Goal: Task Accomplishment & Management: Manage account settings

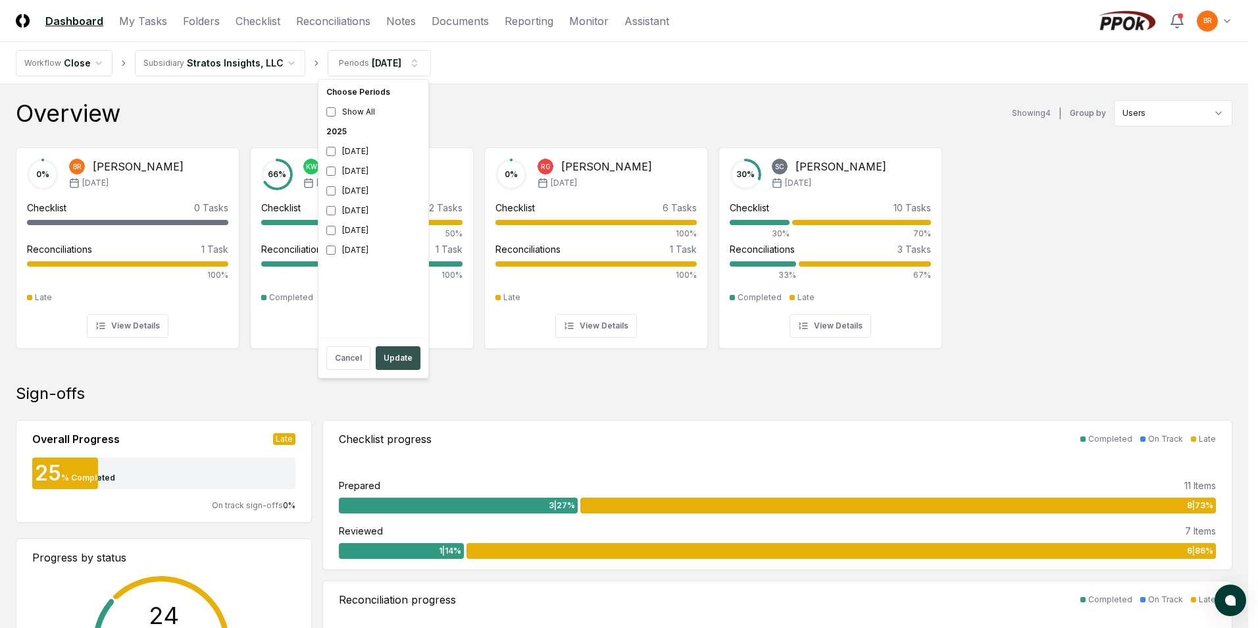
click at [406, 355] on button "Update" at bounding box center [398, 358] width 45 height 24
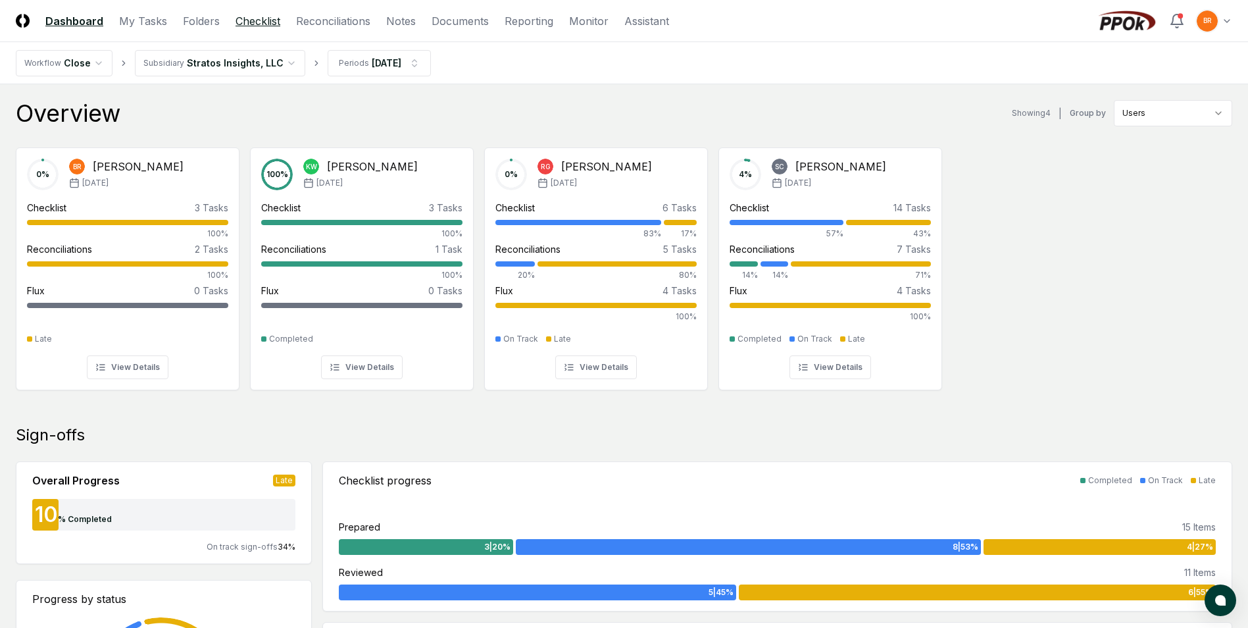
click at [261, 16] on link "Checklist" at bounding box center [257, 21] width 45 height 16
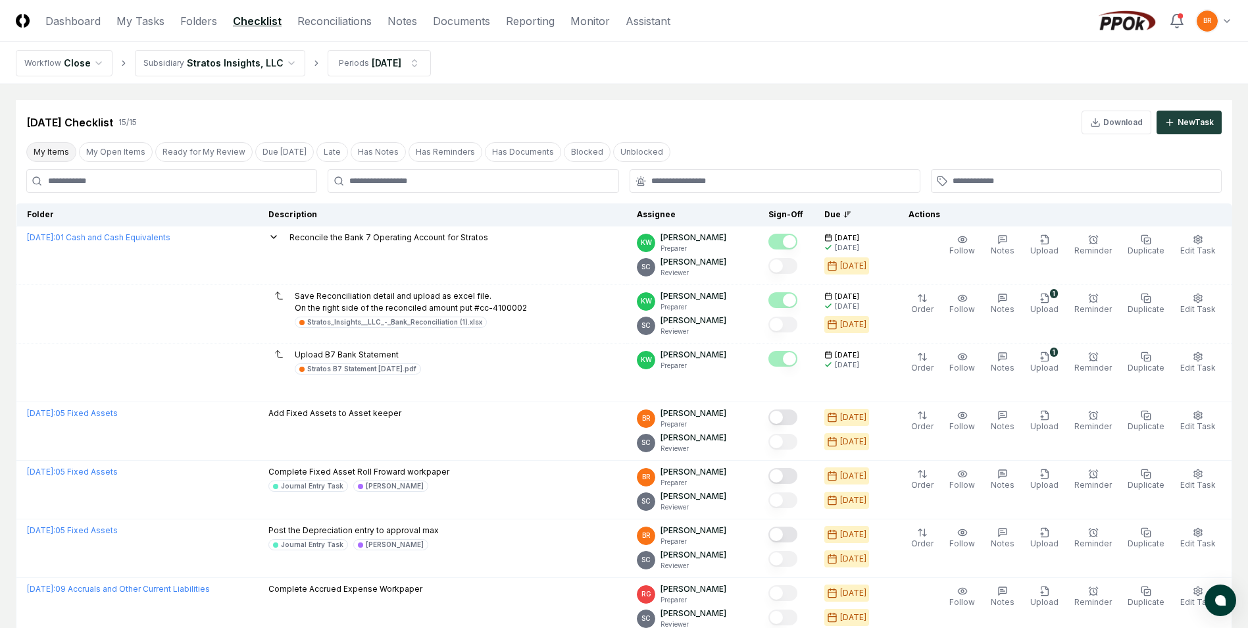
click at [45, 150] on button "My Items" at bounding box center [51, 152] width 50 height 20
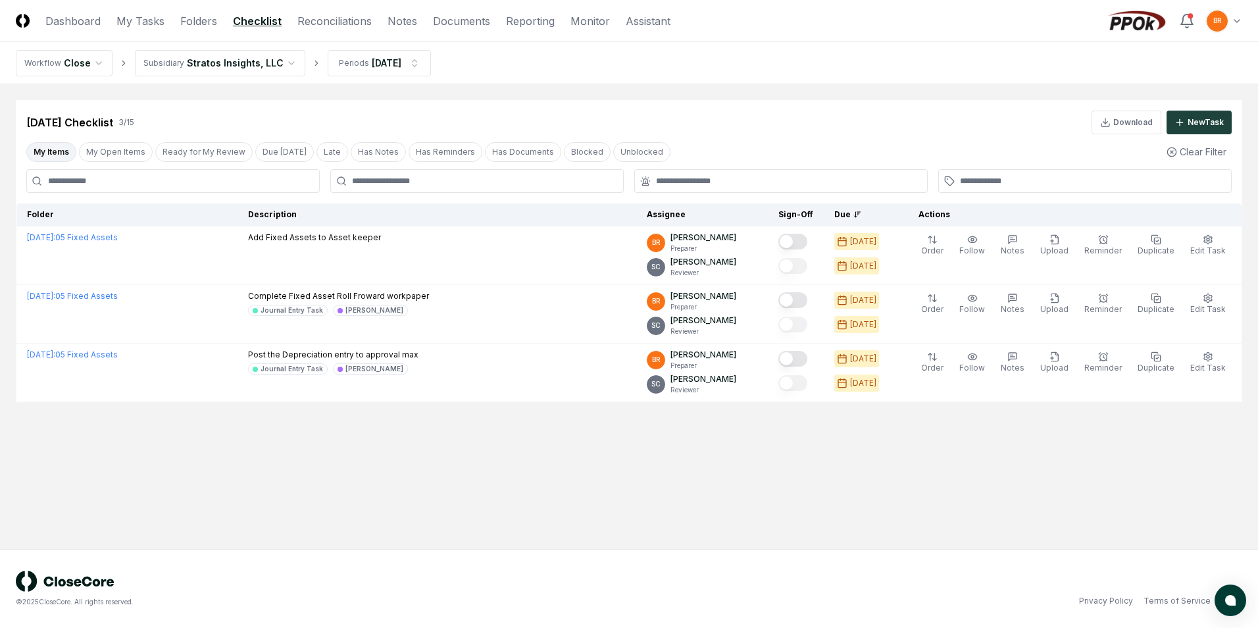
click at [259, 61] on html "CloseCore Dashboard My Tasks Folders Checklist Reconciliations Notes Documents …" at bounding box center [629, 314] width 1258 height 628
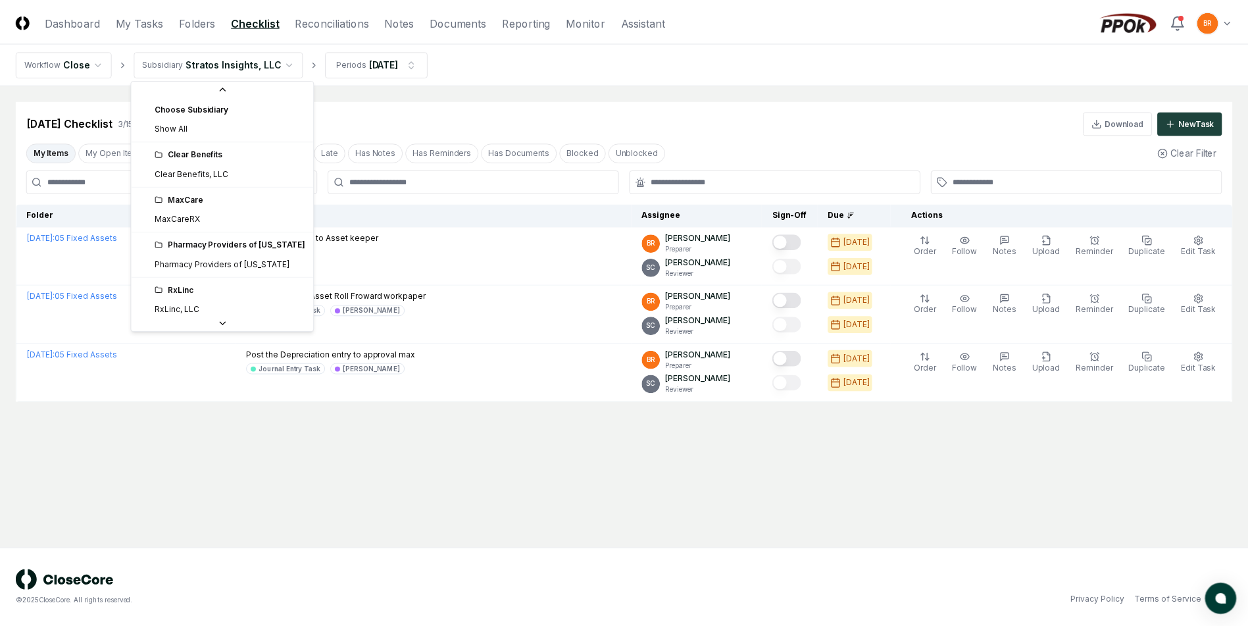
scroll to position [49, 0]
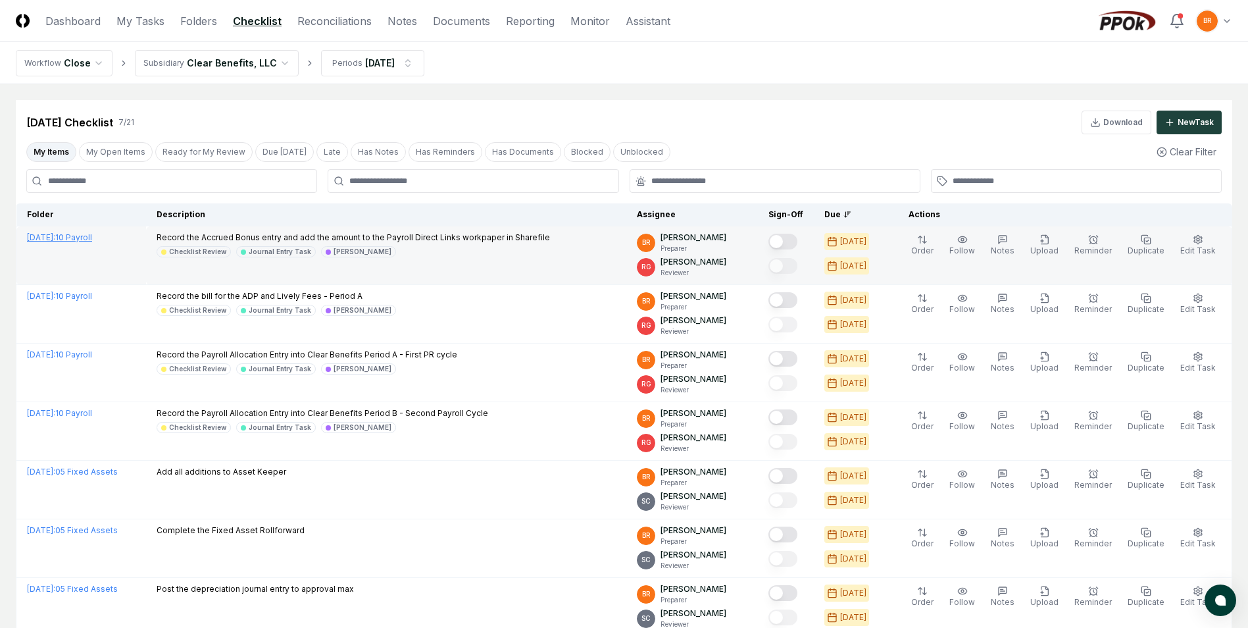
click at [92, 238] on link "September 2025 : 10 Payroll" at bounding box center [59, 237] width 65 height 10
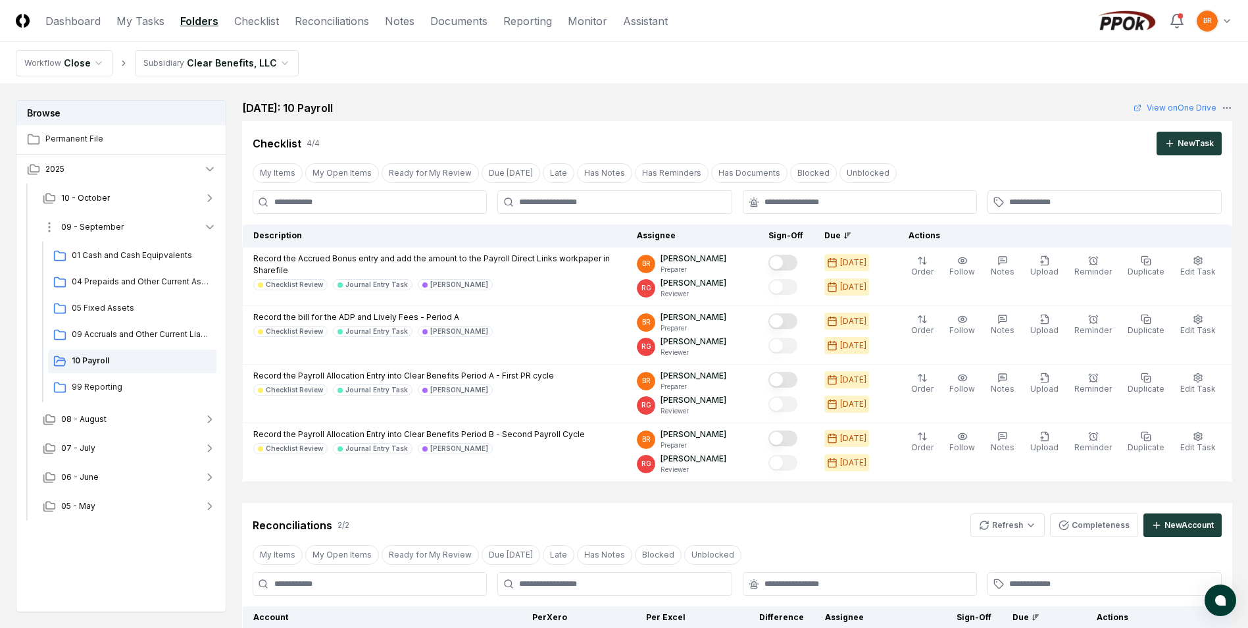
click at [212, 226] on icon "button" at bounding box center [210, 227] width 7 height 3
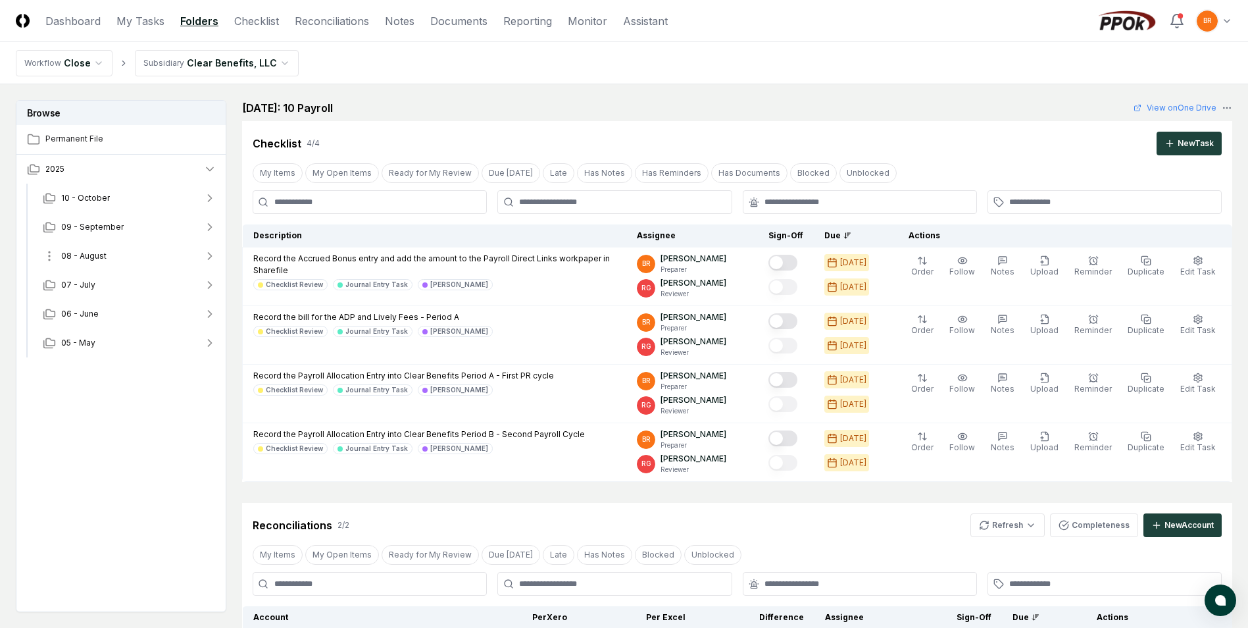
click at [209, 253] on icon "button" at bounding box center [209, 255] width 13 height 13
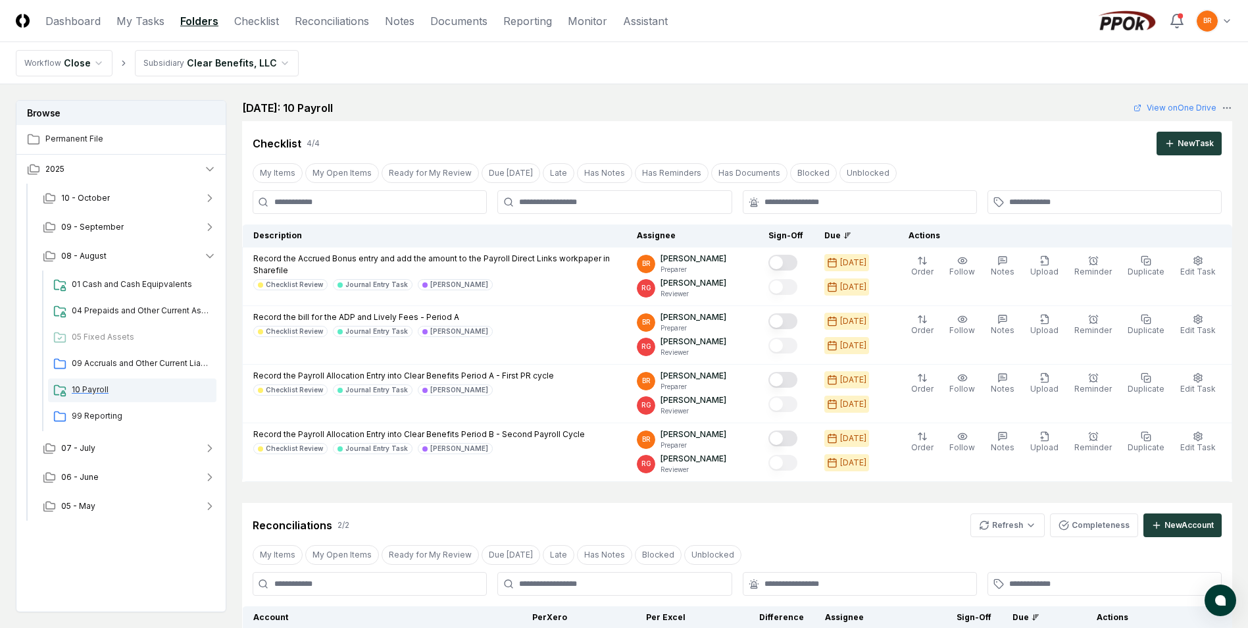
click at [99, 390] on span "10 Payroll" at bounding box center [141, 389] width 139 height 12
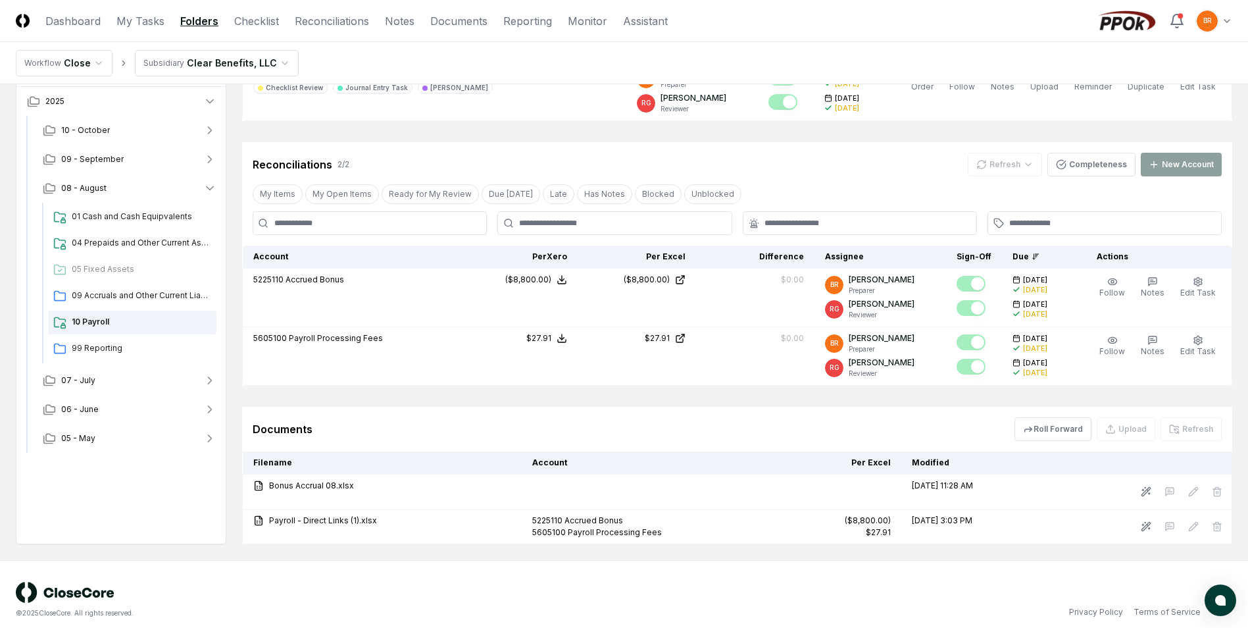
scroll to position [439, 0]
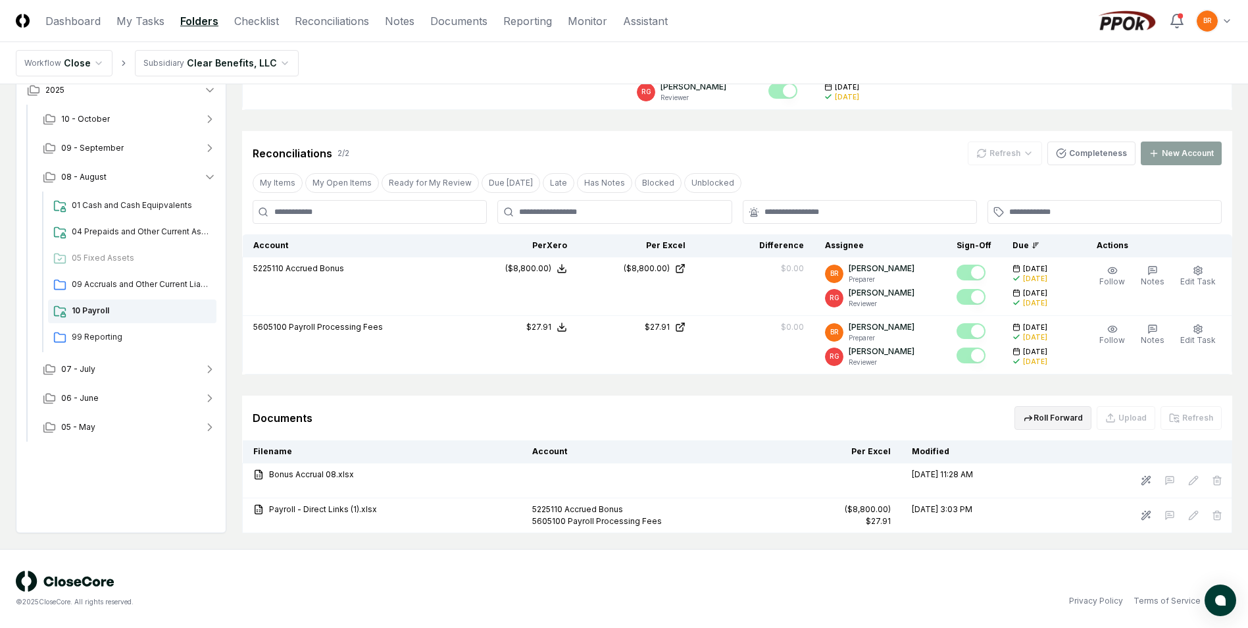
click at [1045, 414] on button "Roll Forward" at bounding box center [1052, 418] width 77 height 24
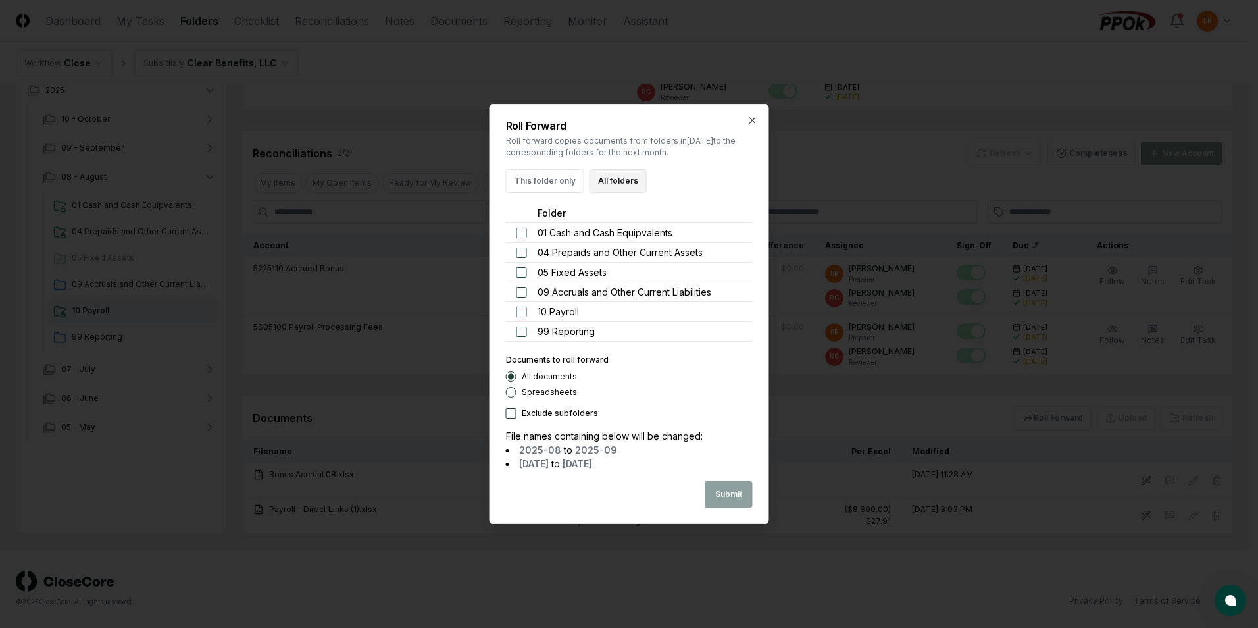
click at [628, 178] on button "All folders" at bounding box center [617, 181] width 57 height 24
click at [724, 489] on button "Submit" at bounding box center [728, 494] width 48 height 26
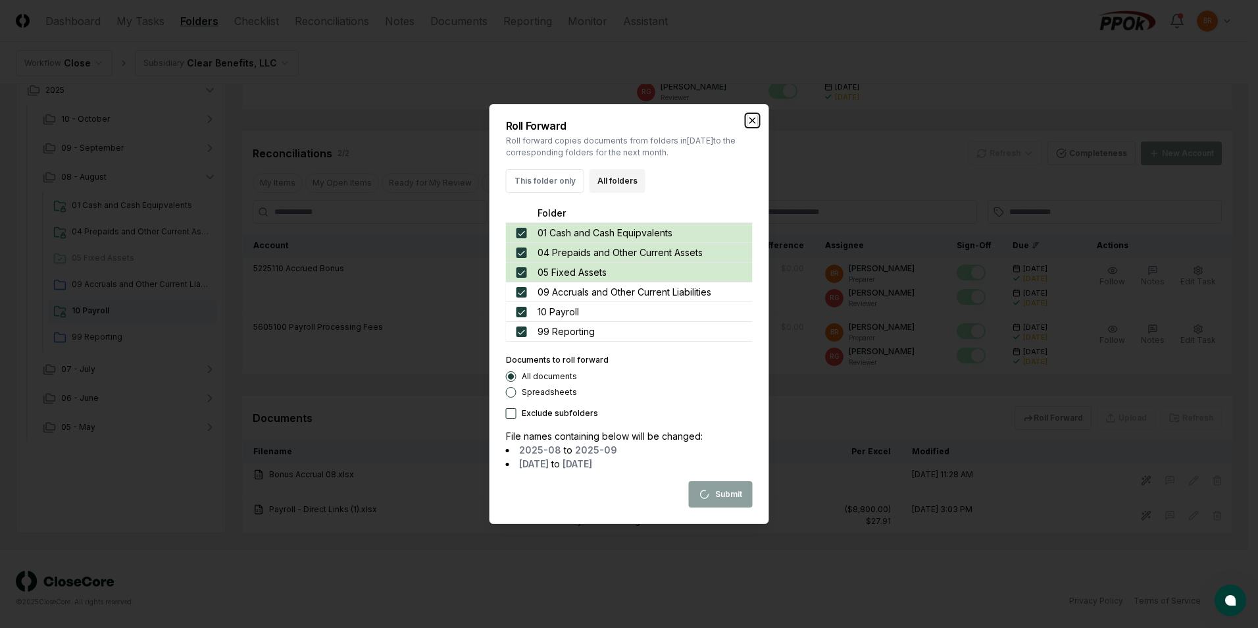
click at [753, 120] on icon "button" at bounding box center [752, 120] width 11 height 11
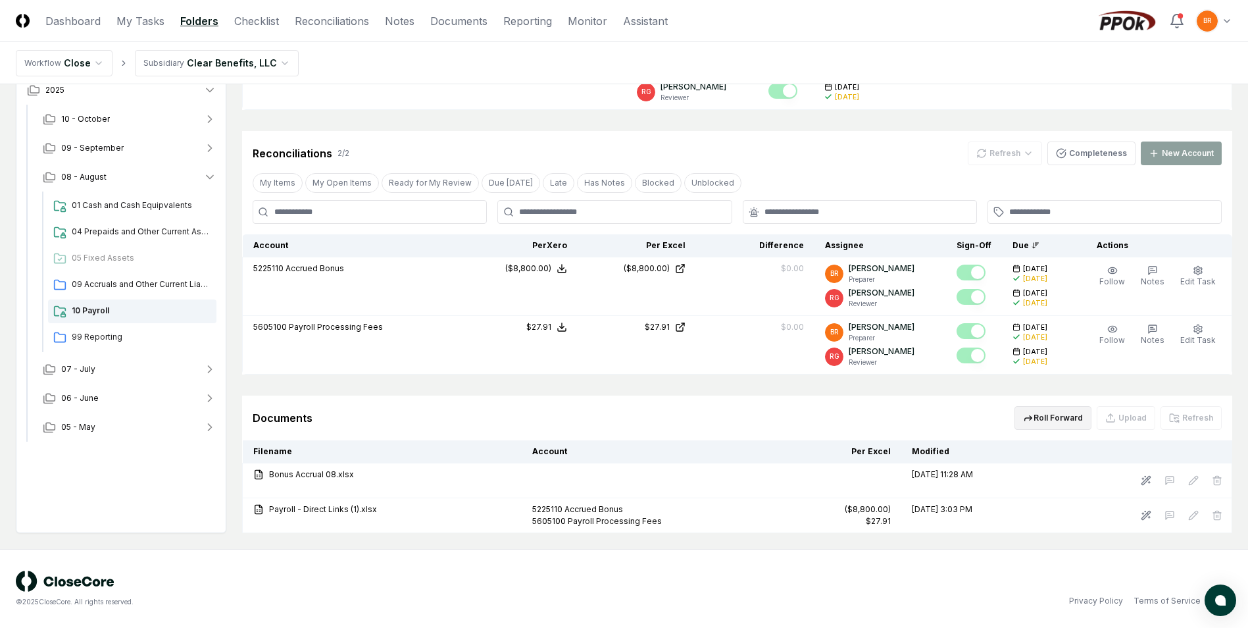
click at [1041, 418] on button "Roll Forward" at bounding box center [1052, 418] width 77 height 24
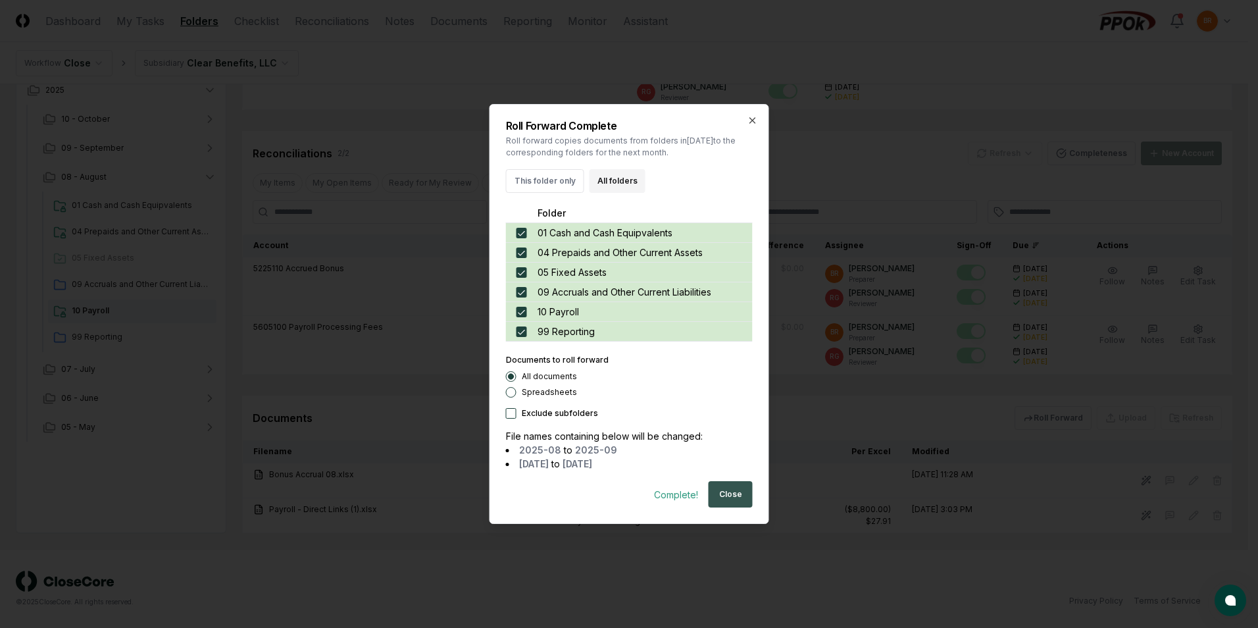
click at [733, 502] on button "Close" at bounding box center [730, 494] width 44 height 26
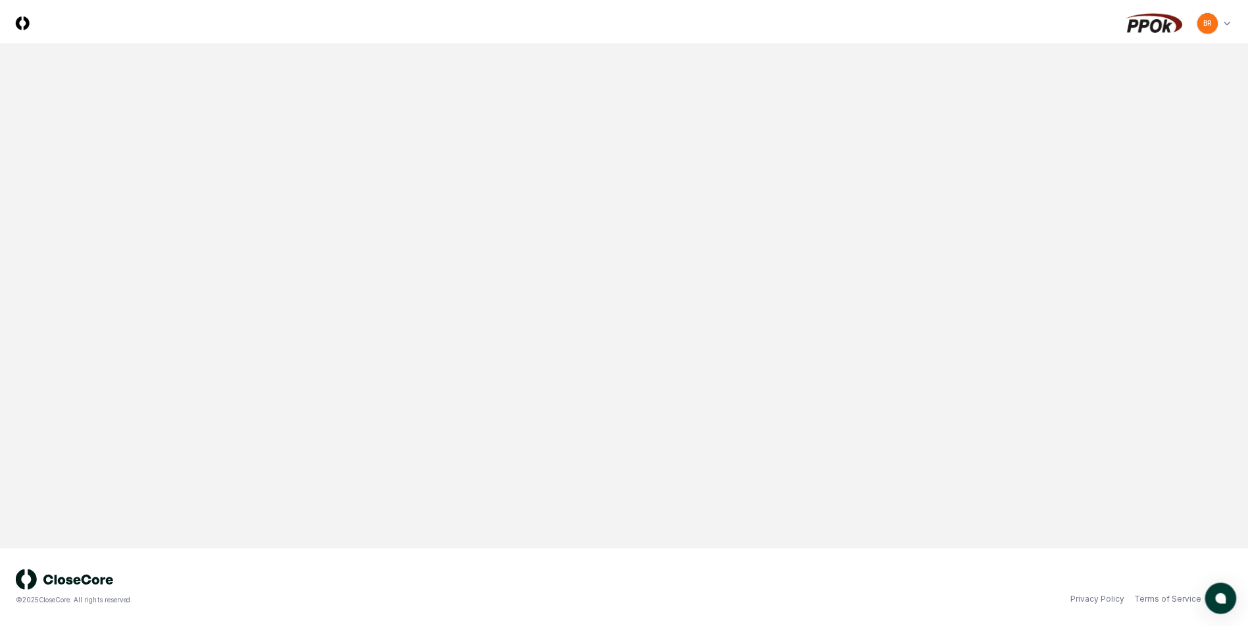
scroll to position [79, 0]
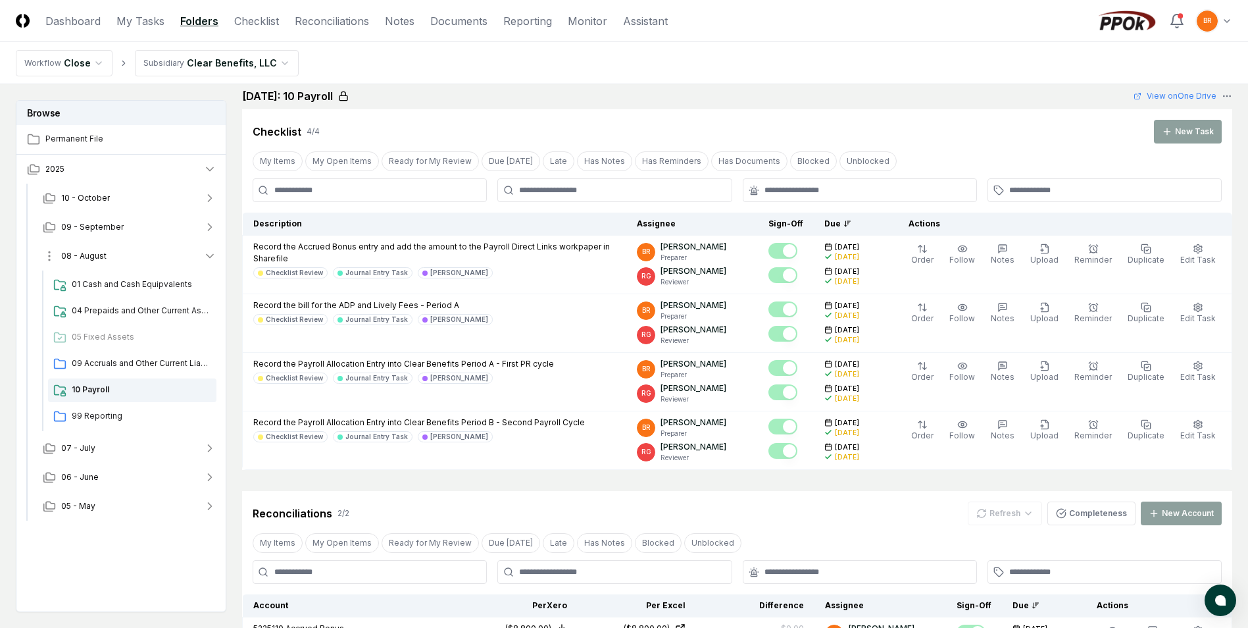
click at [212, 250] on icon "button" at bounding box center [209, 255] width 13 height 13
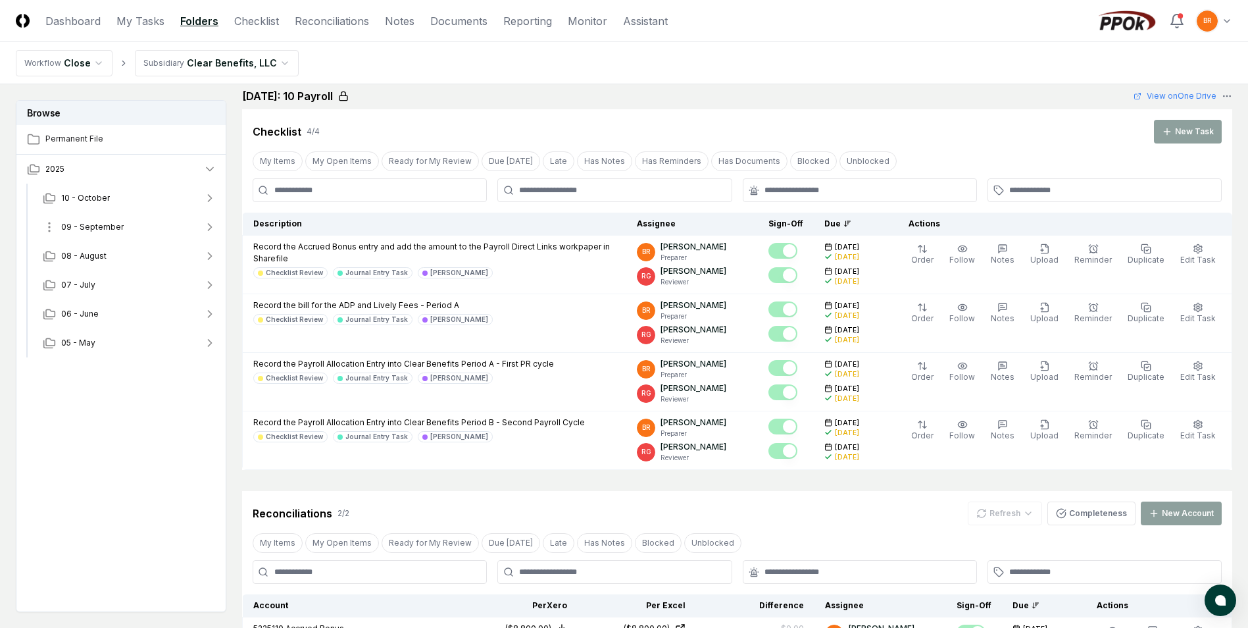
click at [212, 226] on icon "button" at bounding box center [209, 226] width 13 height 13
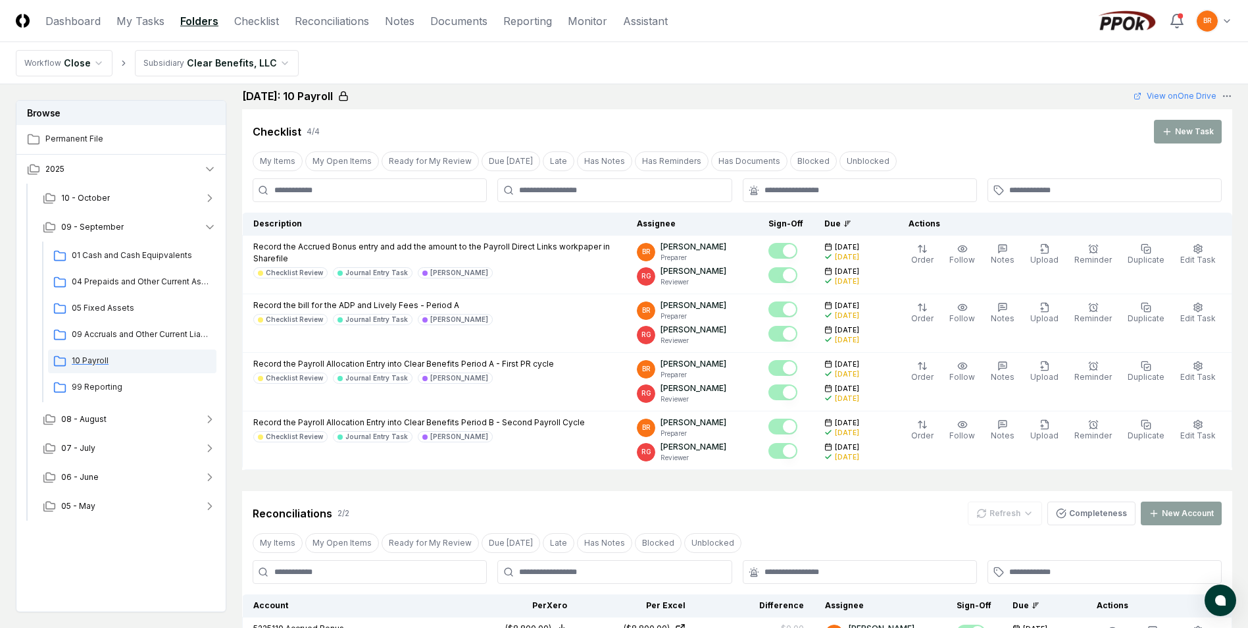
click at [99, 361] on span "10 Payroll" at bounding box center [141, 361] width 139 height 12
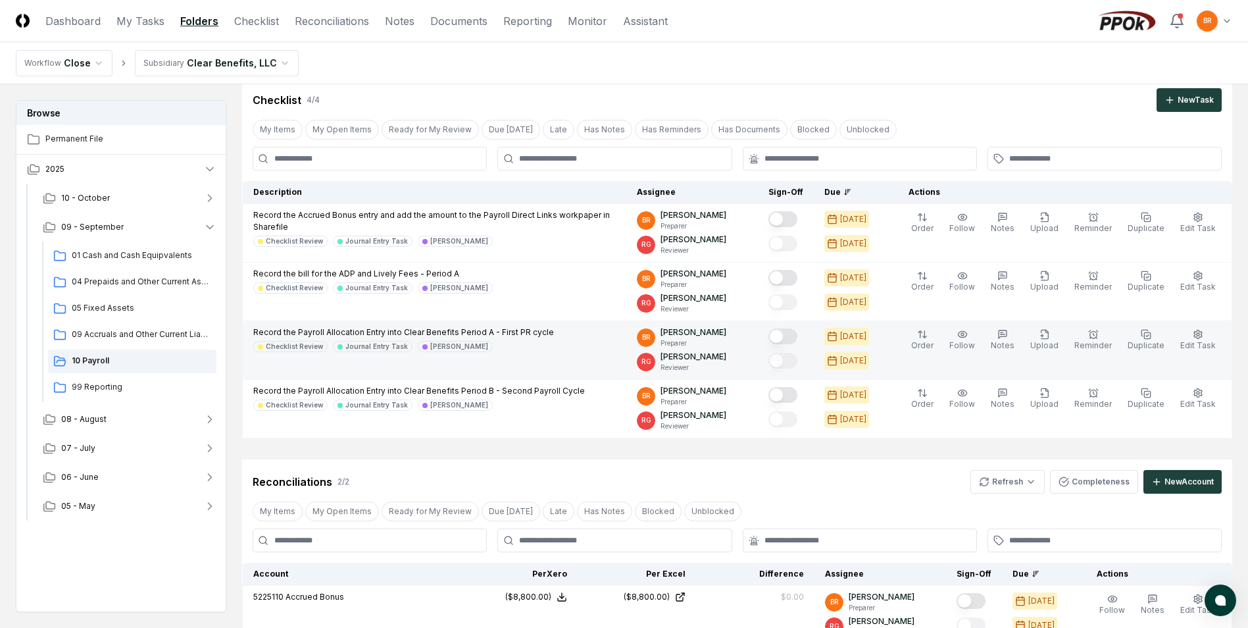
scroll to position [372, 0]
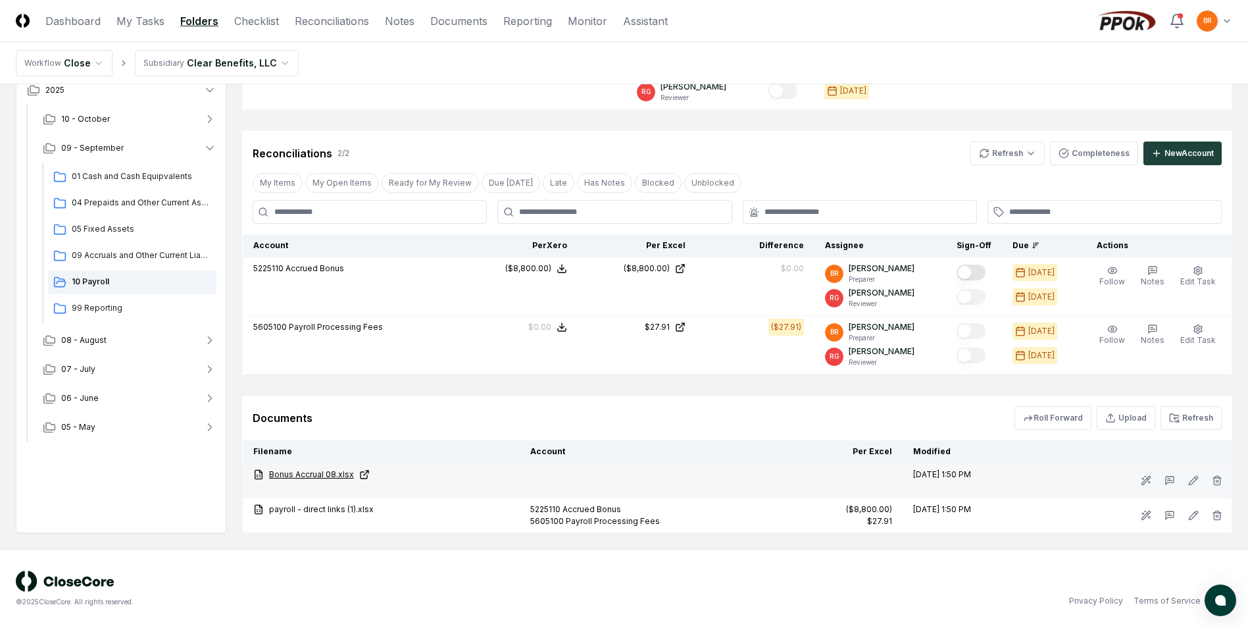
click at [315, 474] on link "Bonus Accrual 08.xlsx" at bounding box center [381, 474] width 256 height 12
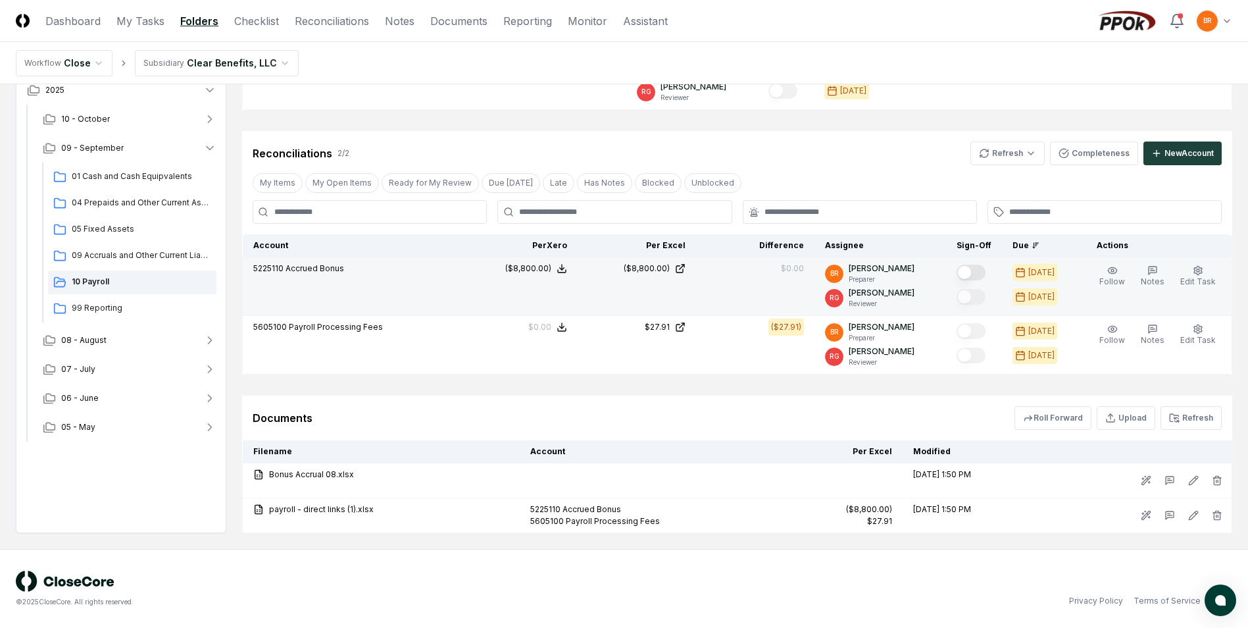
click at [975, 272] on button "Mark complete" at bounding box center [970, 272] width 29 height 16
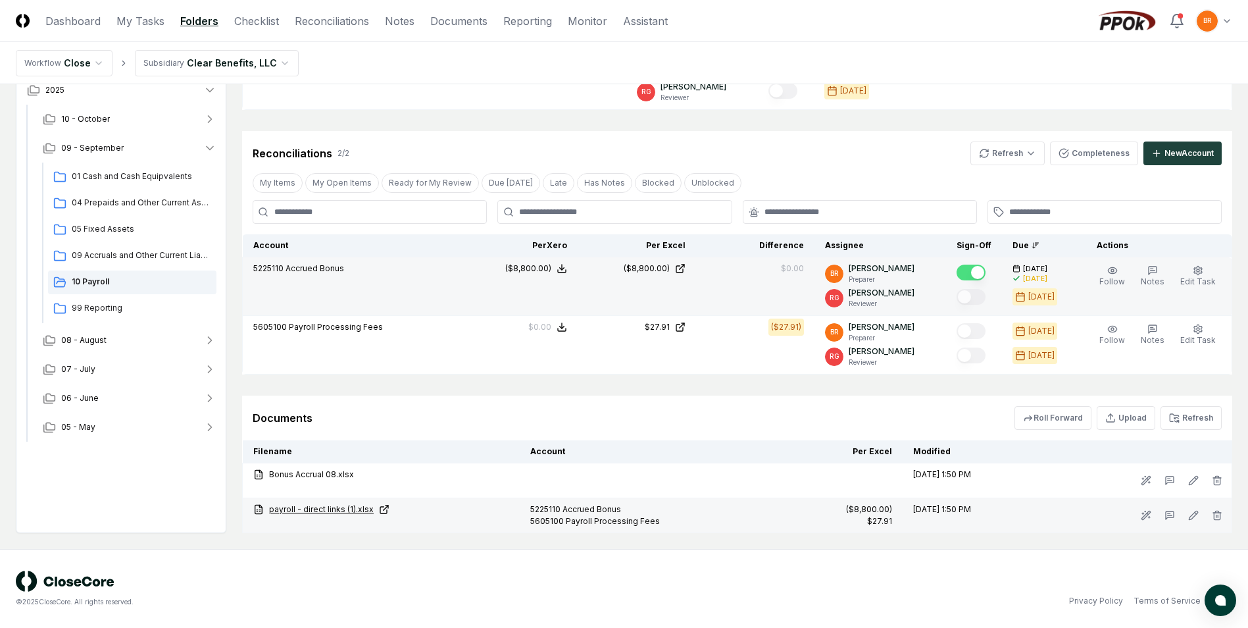
click at [312, 508] on link "payroll - direct links (1).xlsx" at bounding box center [381, 509] width 256 height 12
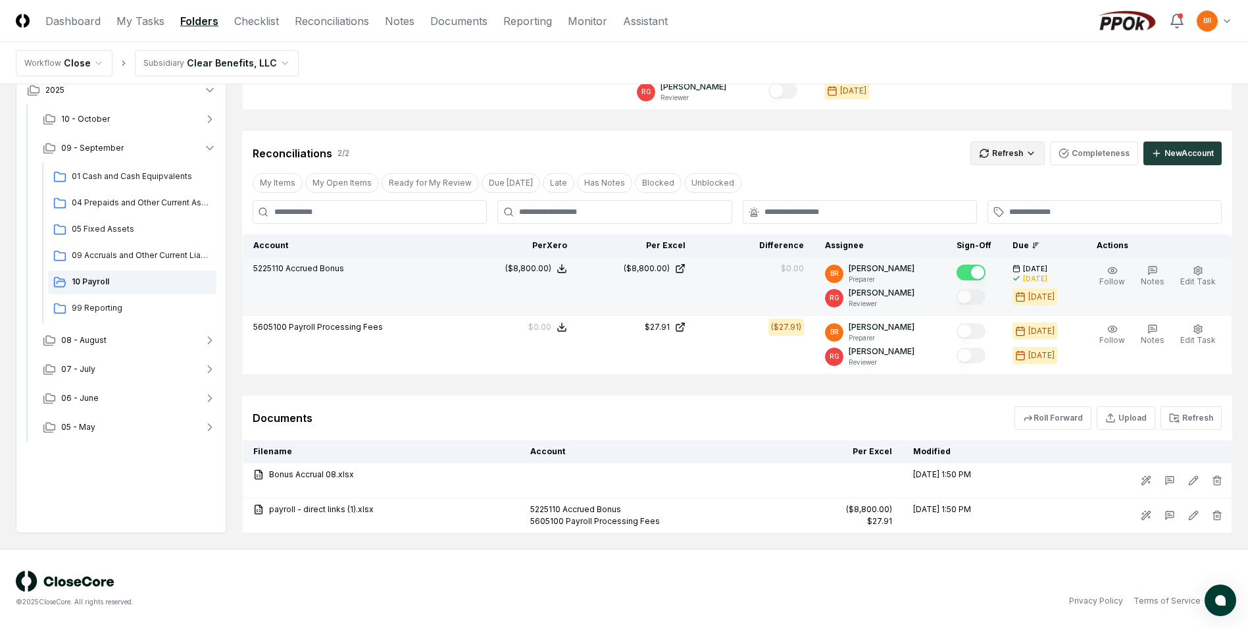
click at [1009, 154] on html "CloseCore Dashboard My Tasks Folders Checklist Reconciliations Notes Documents …" at bounding box center [624, 127] width 1248 height 999
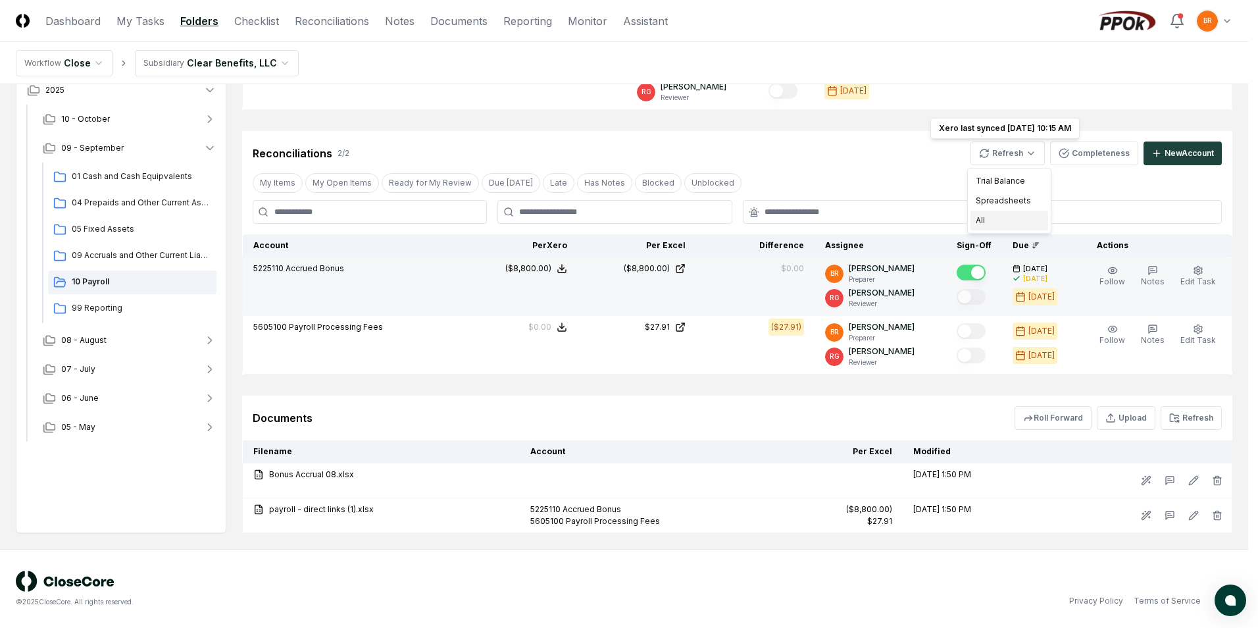
click at [1003, 223] on div "All" at bounding box center [1009, 220] width 78 height 20
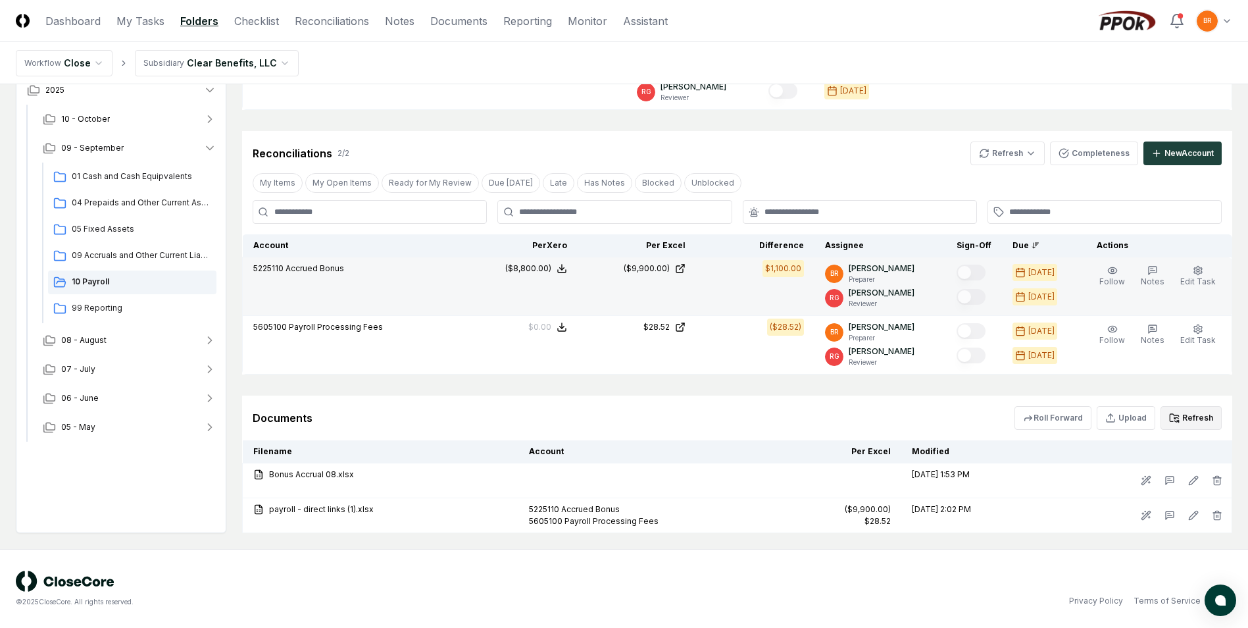
click at [1191, 415] on button "Refresh" at bounding box center [1190, 418] width 61 height 24
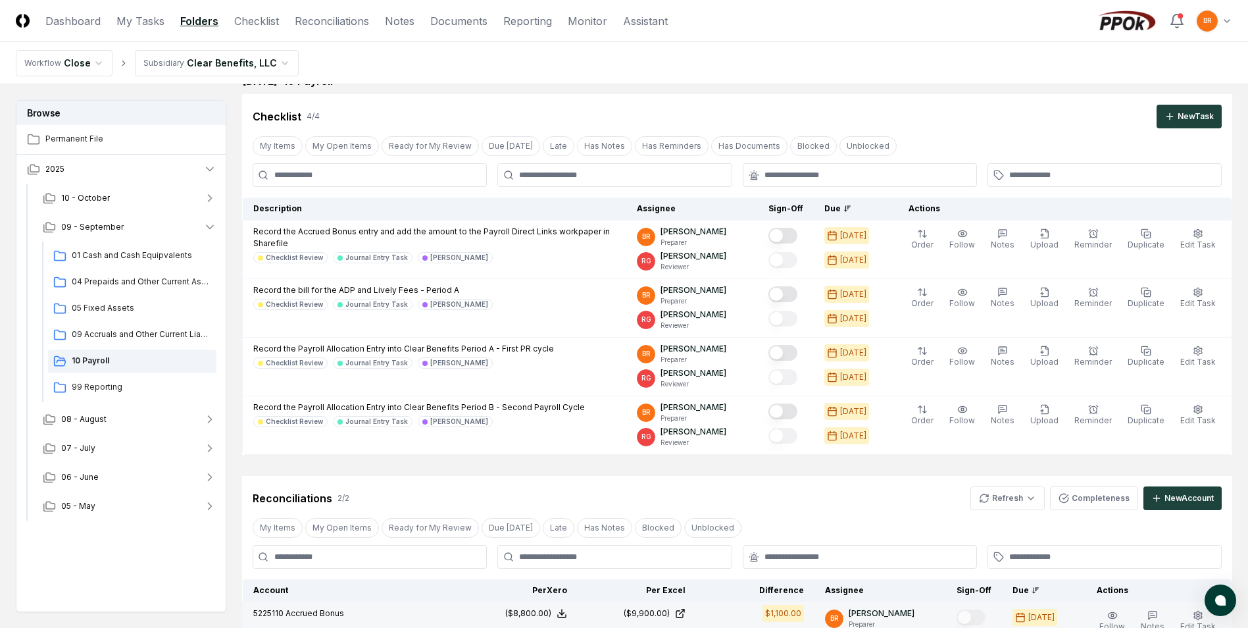
scroll to position [0, 0]
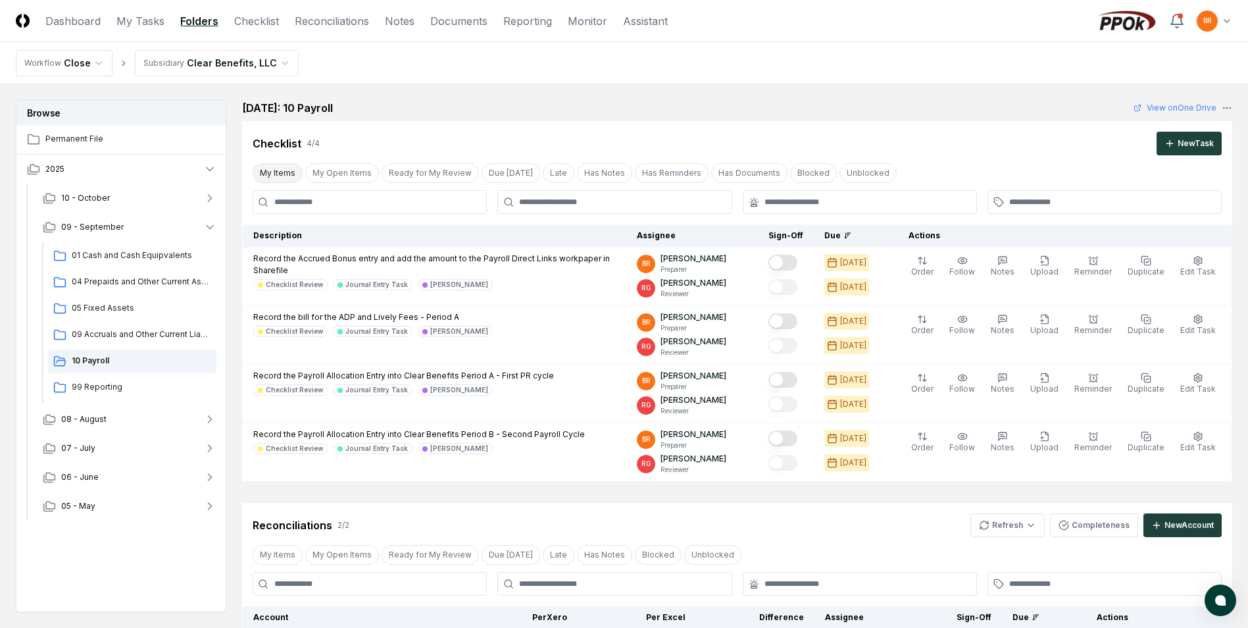
click at [274, 172] on button "My Items" at bounding box center [278, 173] width 50 height 20
click at [253, 19] on link "Checklist" at bounding box center [256, 21] width 45 height 16
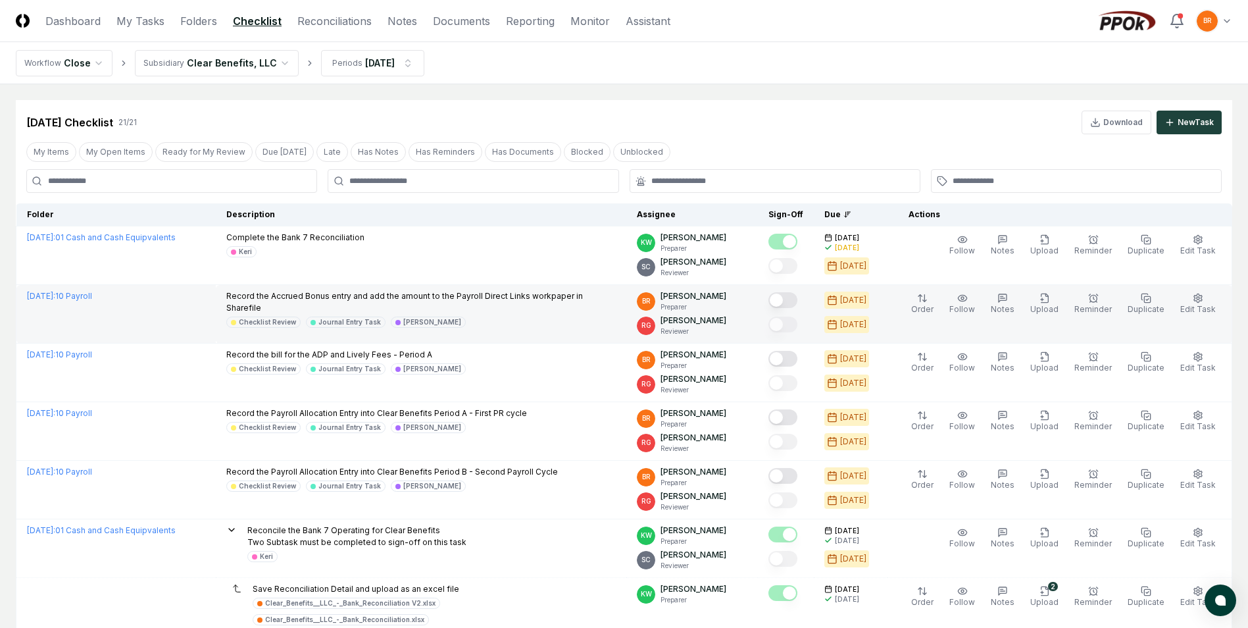
click at [789, 302] on button "Mark complete" at bounding box center [782, 300] width 29 height 16
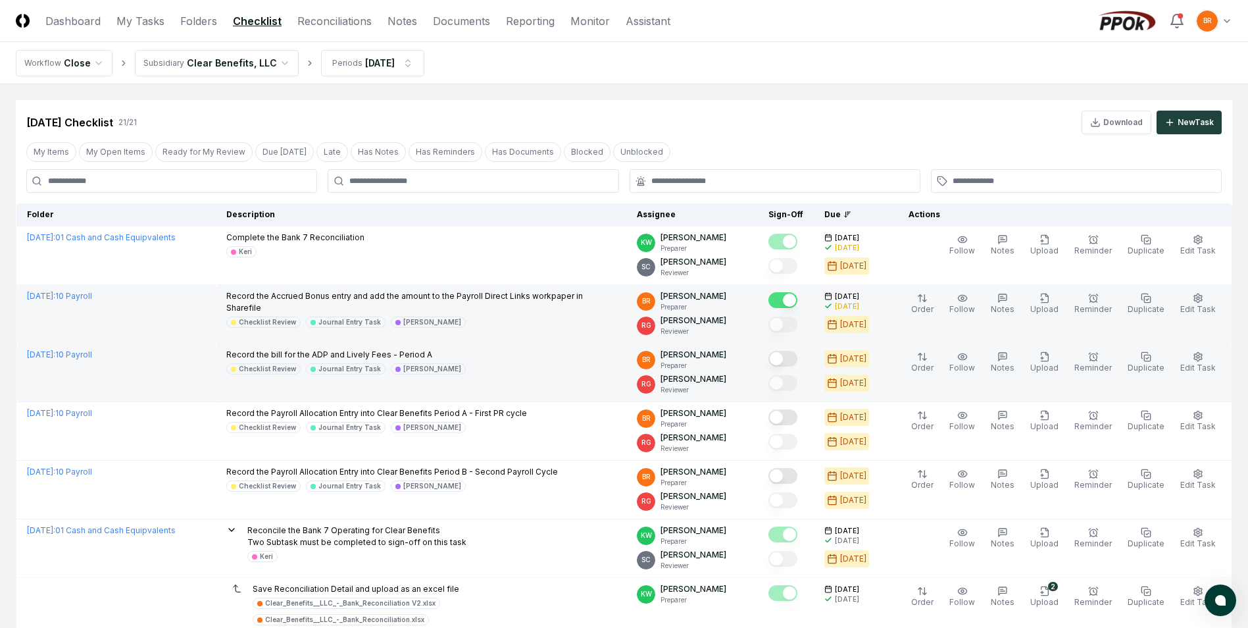
click at [790, 362] on button "Mark complete" at bounding box center [782, 359] width 29 height 16
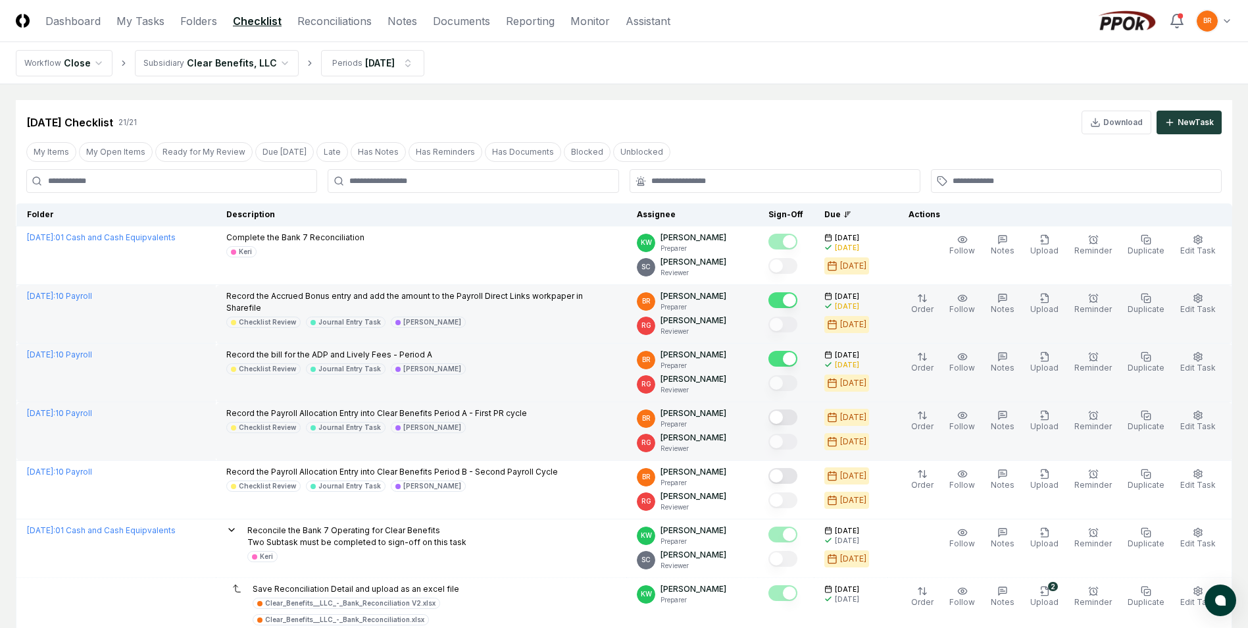
click at [791, 420] on button "Mark complete" at bounding box center [782, 417] width 29 height 16
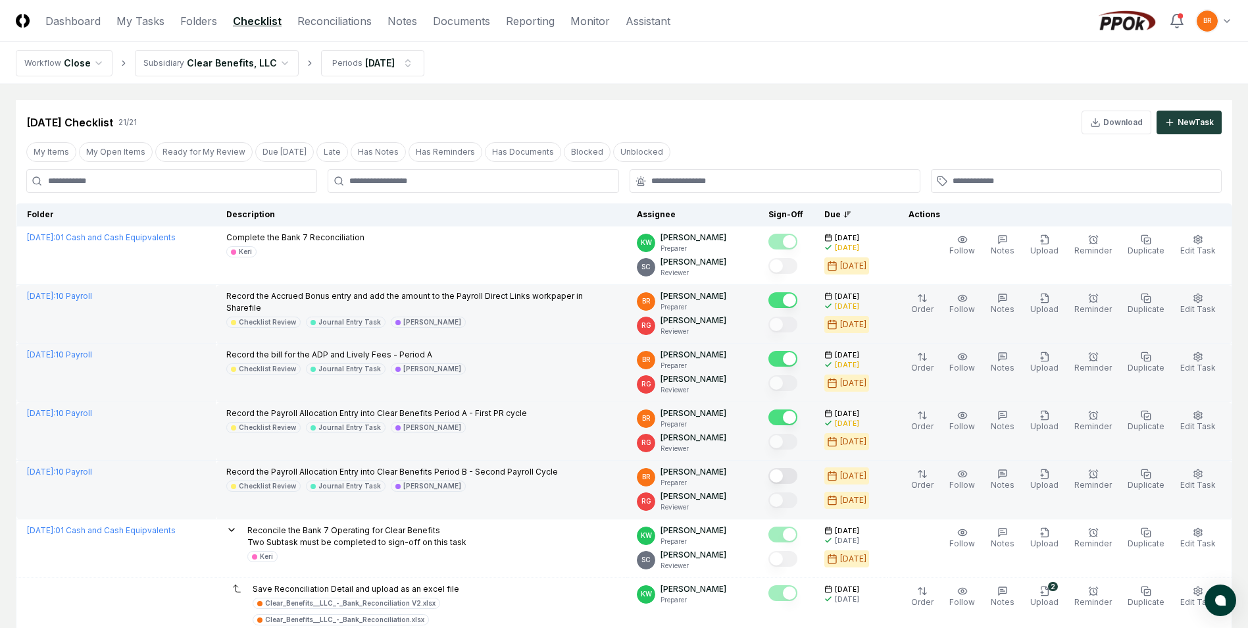
click at [791, 479] on button "Mark complete" at bounding box center [782, 476] width 29 height 16
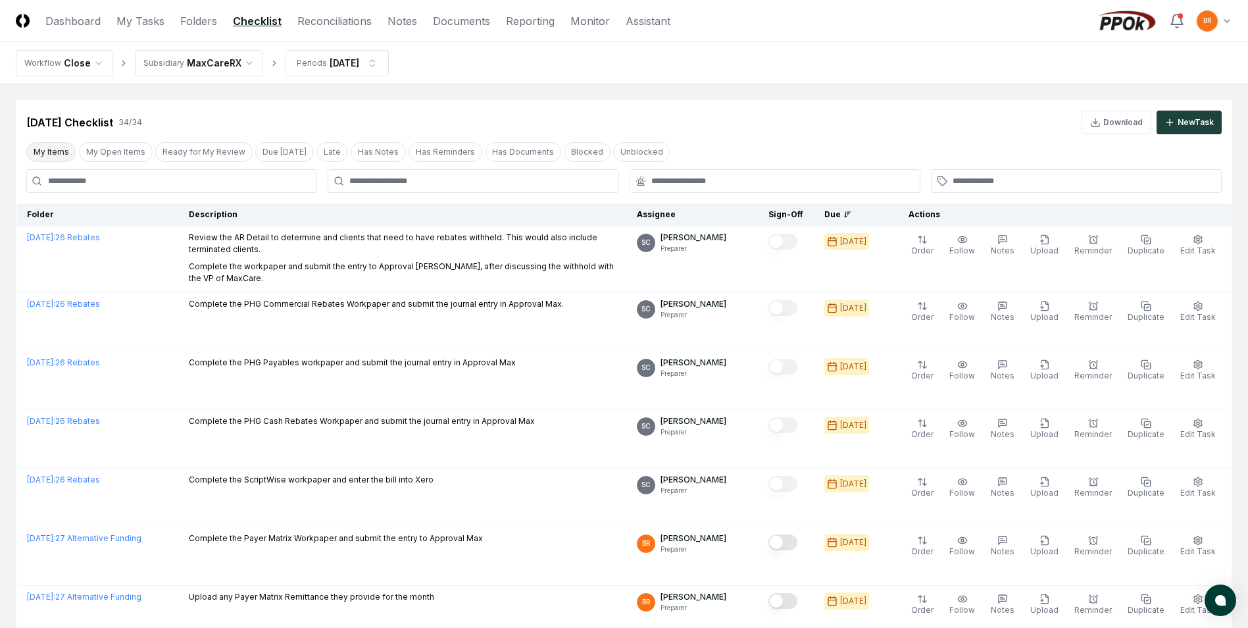
click at [46, 154] on button "My Items" at bounding box center [51, 152] width 50 height 20
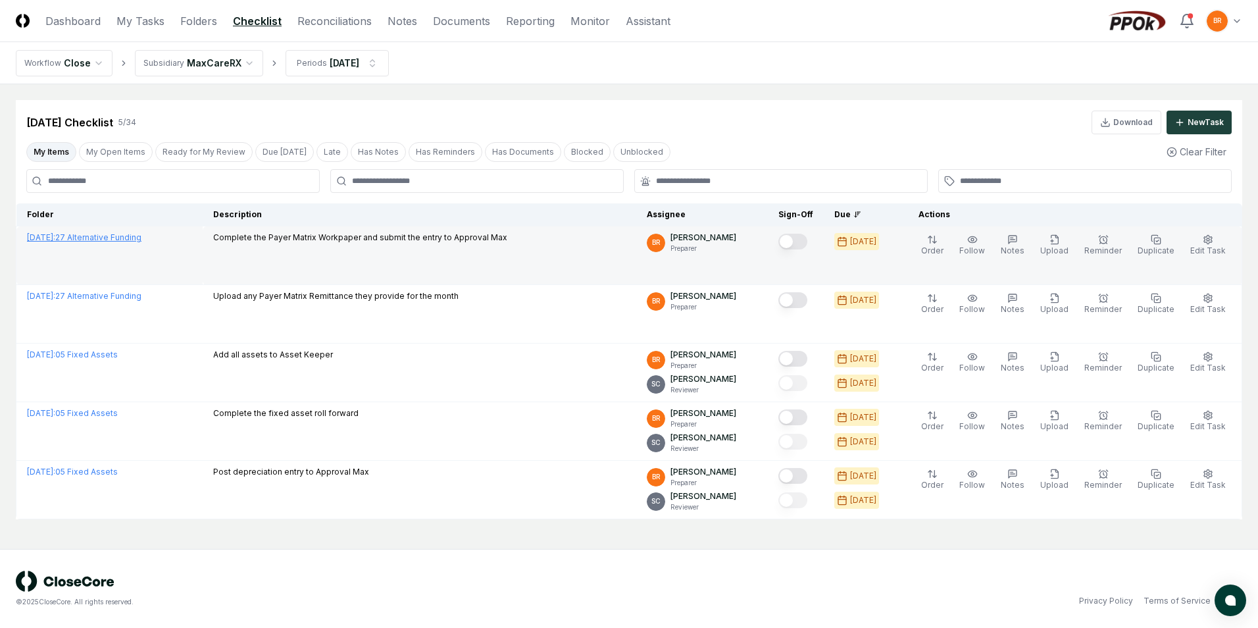
click at [141, 239] on link "September 2025 : 27 Alternative Funding" at bounding box center [84, 237] width 114 height 10
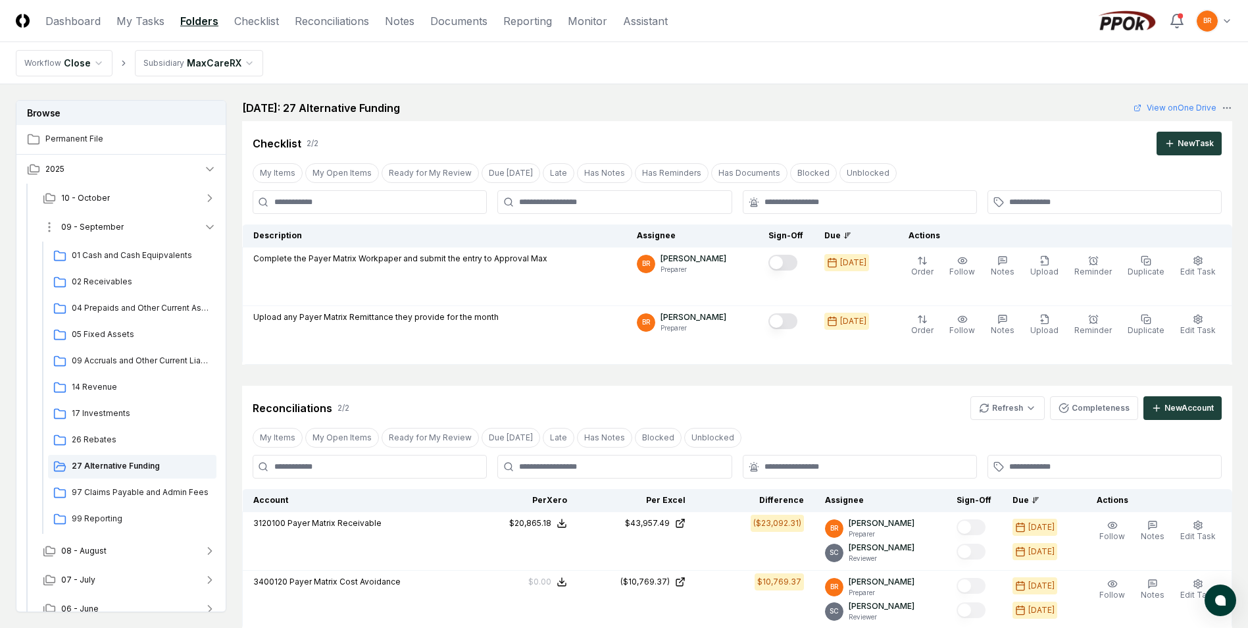
click at [210, 222] on icon "button" at bounding box center [209, 226] width 13 height 13
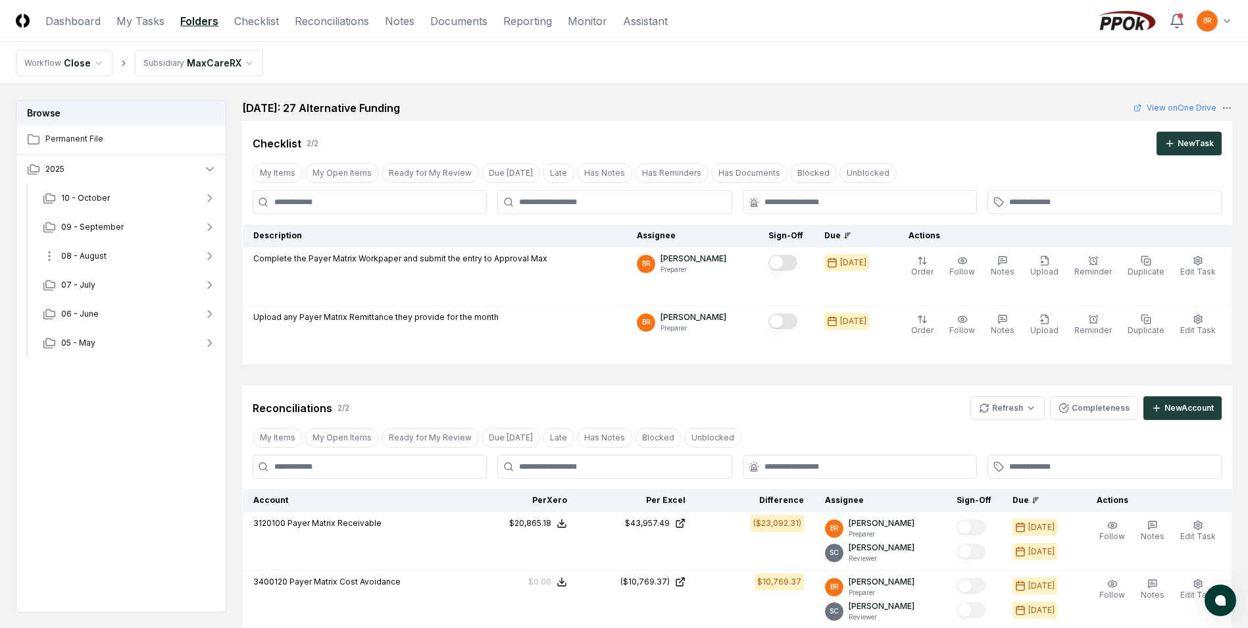
click at [210, 258] on icon "button" at bounding box center [209, 255] width 13 height 13
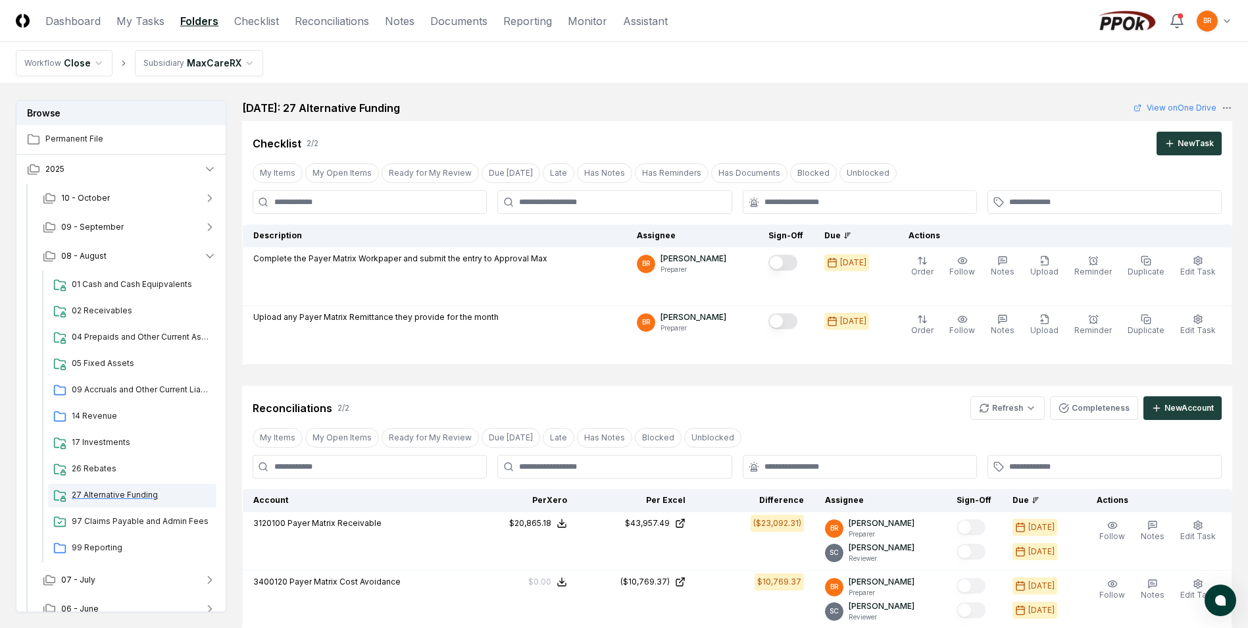
click at [142, 496] on span "27 Alternative Funding" at bounding box center [141, 495] width 139 height 12
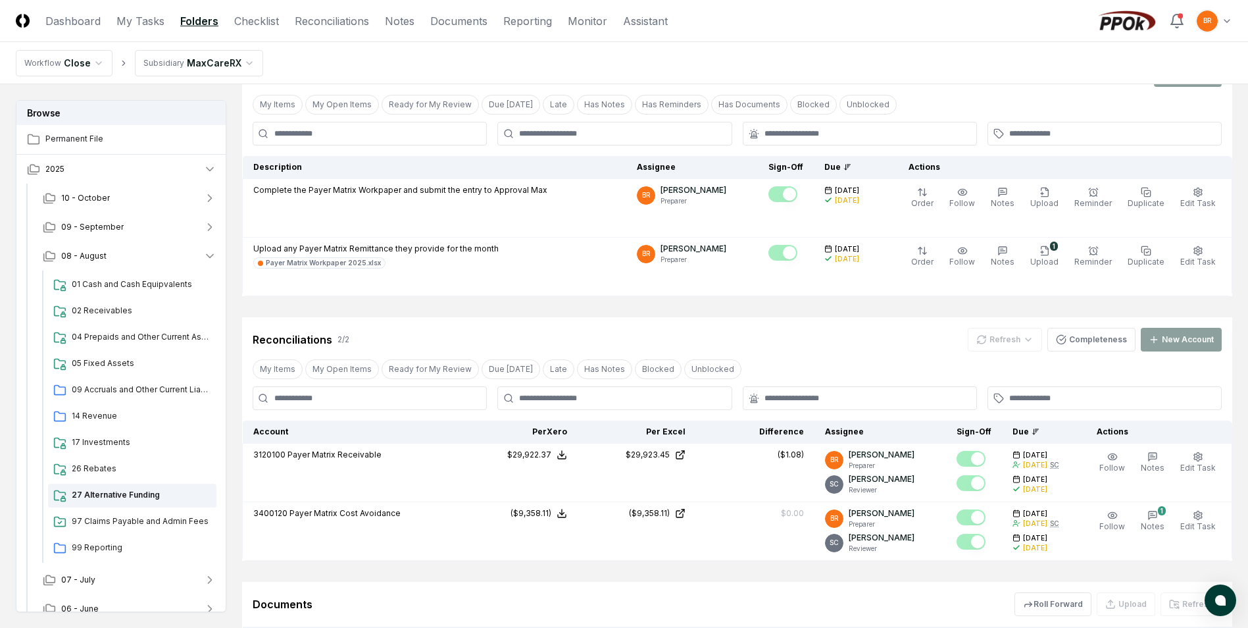
scroll to position [357, 0]
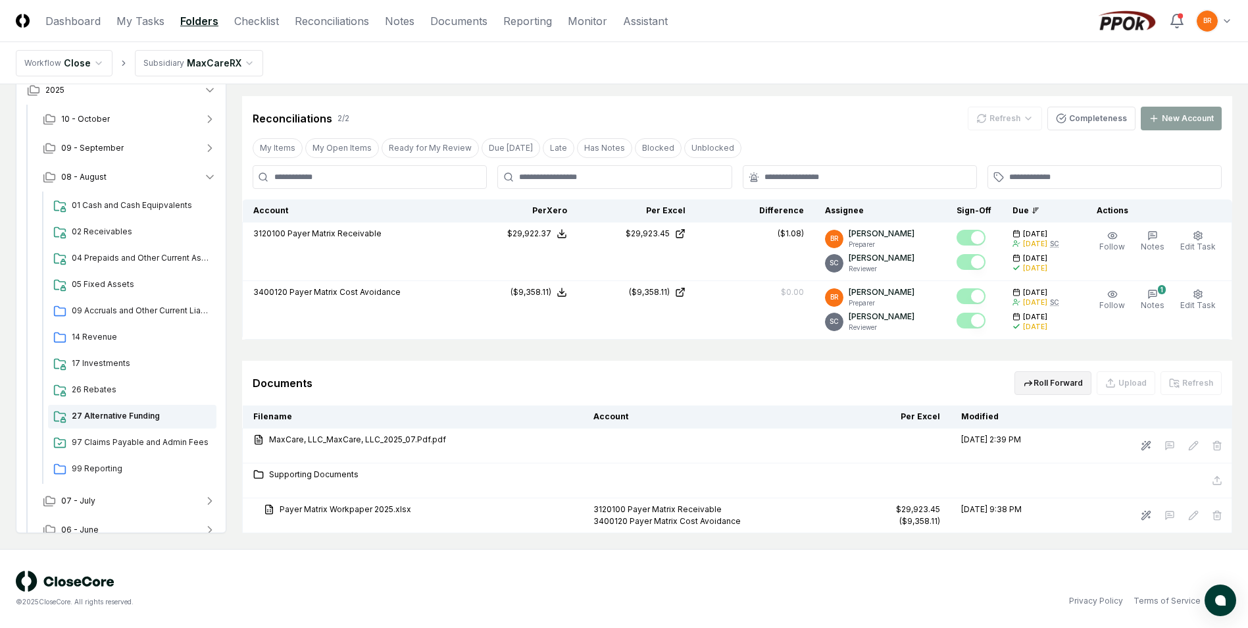
click at [1033, 381] on icon "button" at bounding box center [1028, 383] width 11 height 11
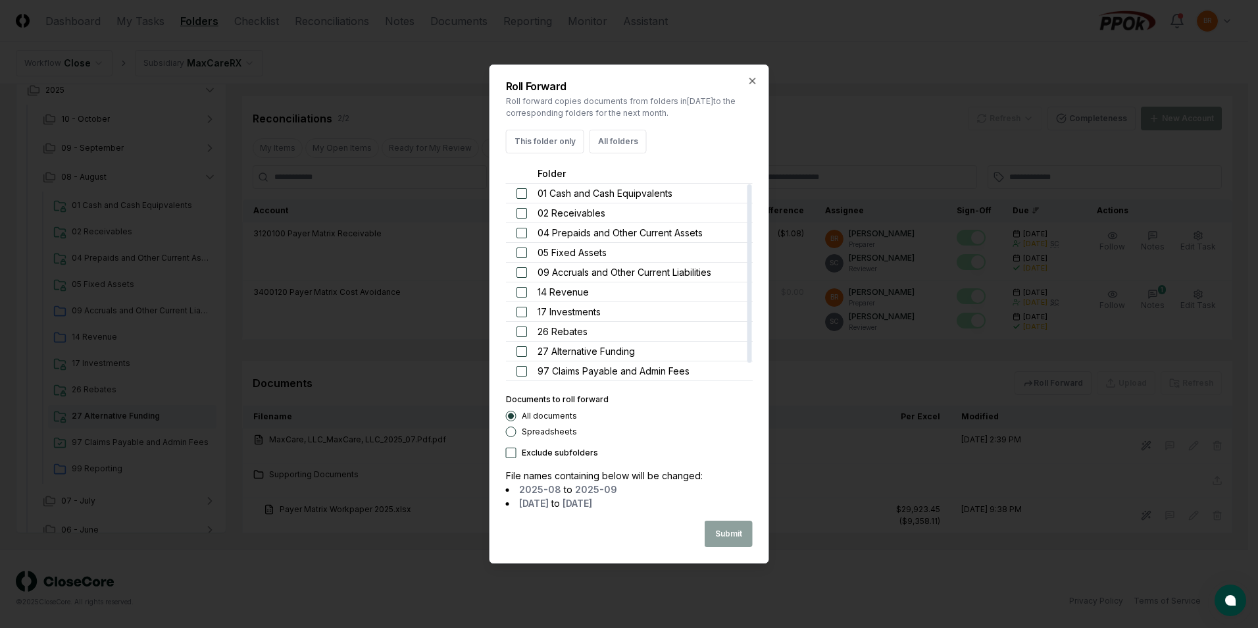
click at [518, 349] on button "button" at bounding box center [521, 351] width 11 height 11
click at [721, 535] on button "Submit" at bounding box center [728, 533] width 48 height 26
click at [743, 523] on button "Close" at bounding box center [730, 533] width 44 height 26
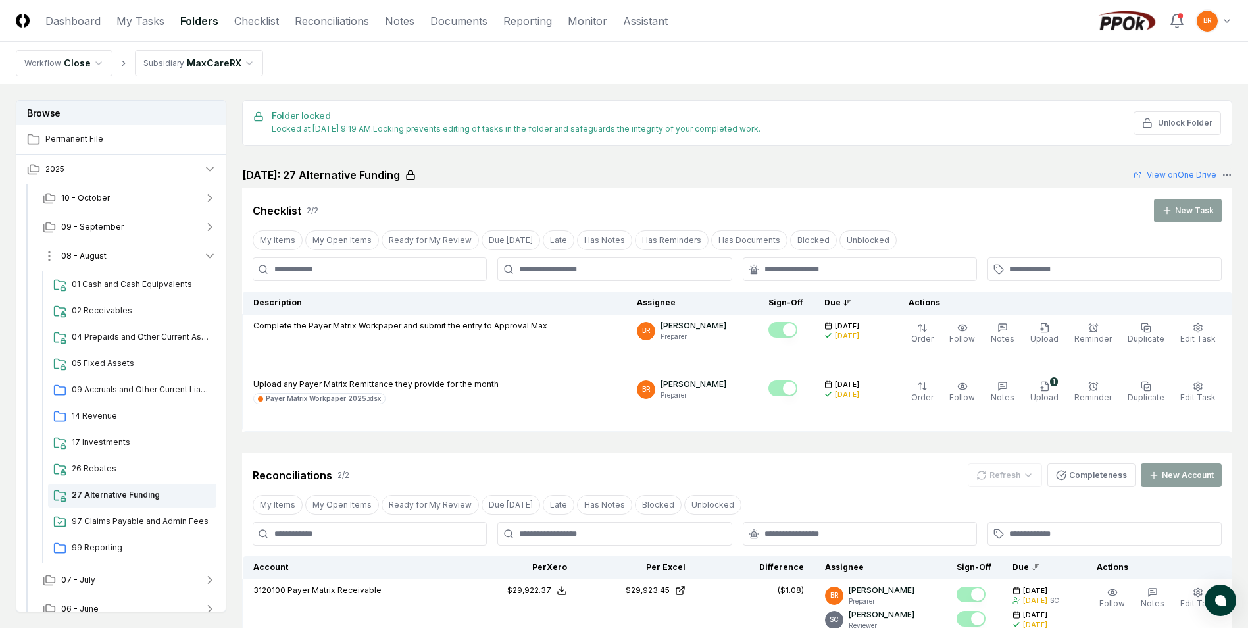
click at [207, 255] on icon "button" at bounding box center [210, 256] width 7 height 3
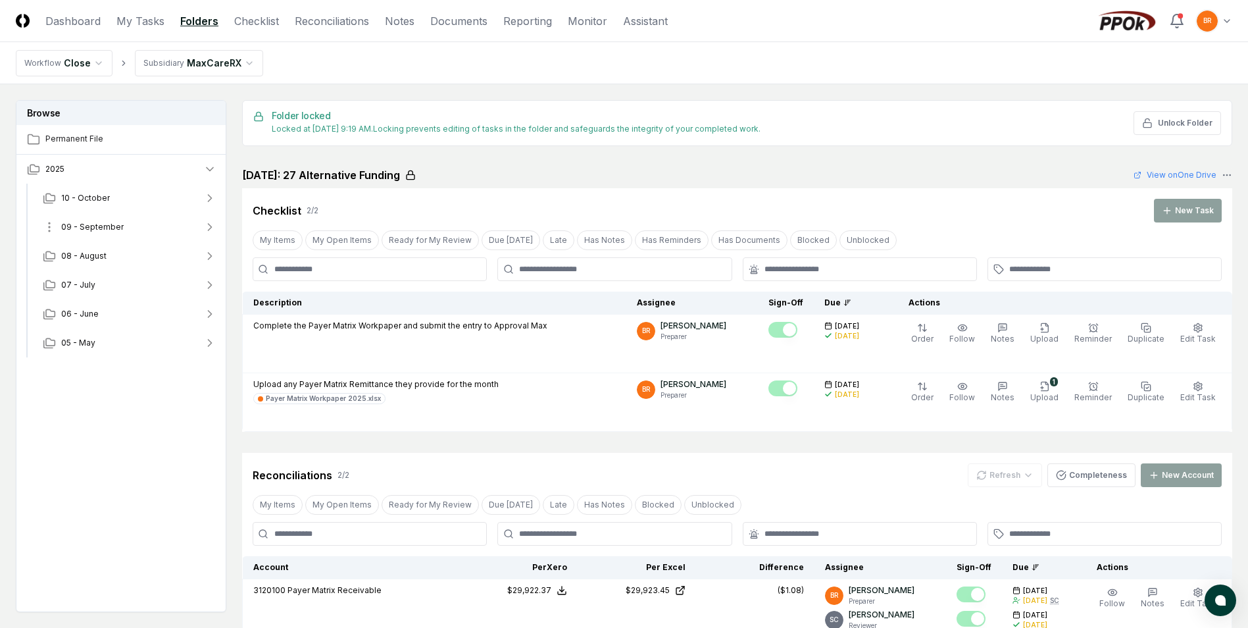
click at [211, 228] on icon "button" at bounding box center [210, 227] width 3 height 7
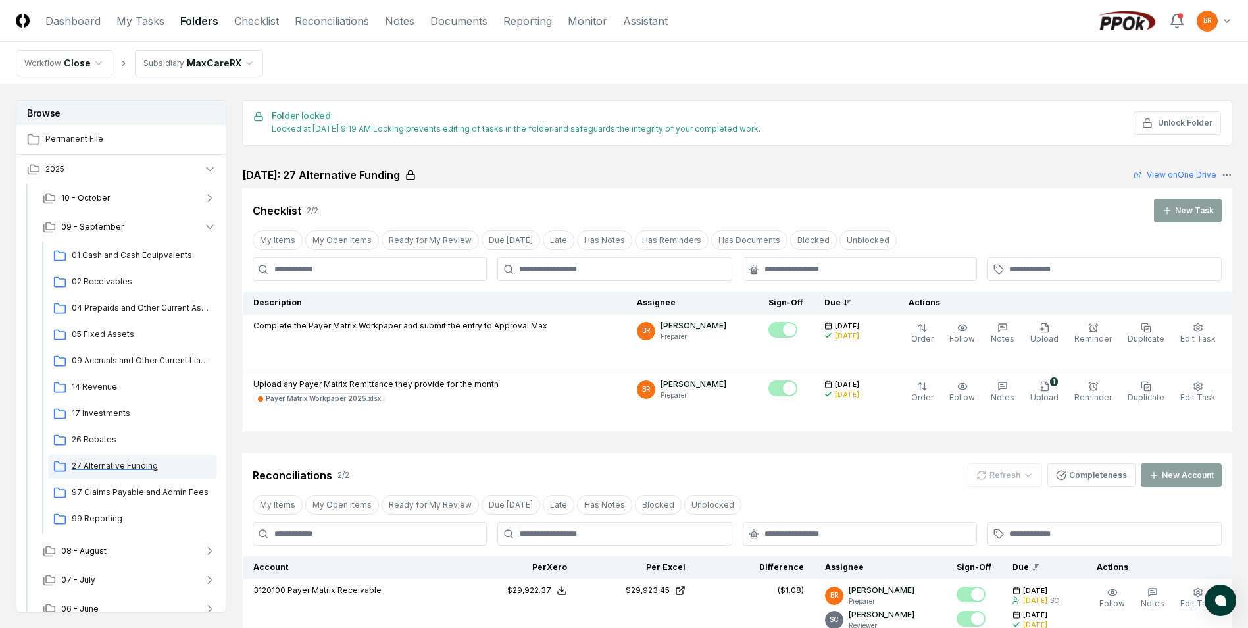
click at [141, 466] on span "27 Alternative Funding" at bounding box center [141, 466] width 139 height 12
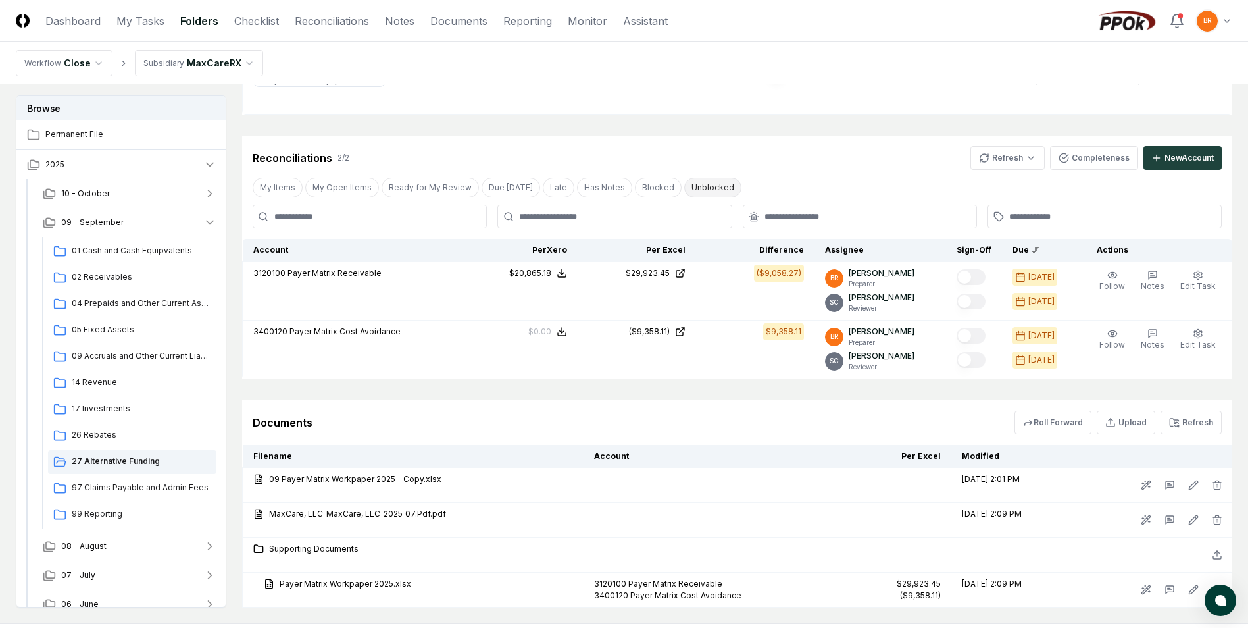
scroll to position [324, 0]
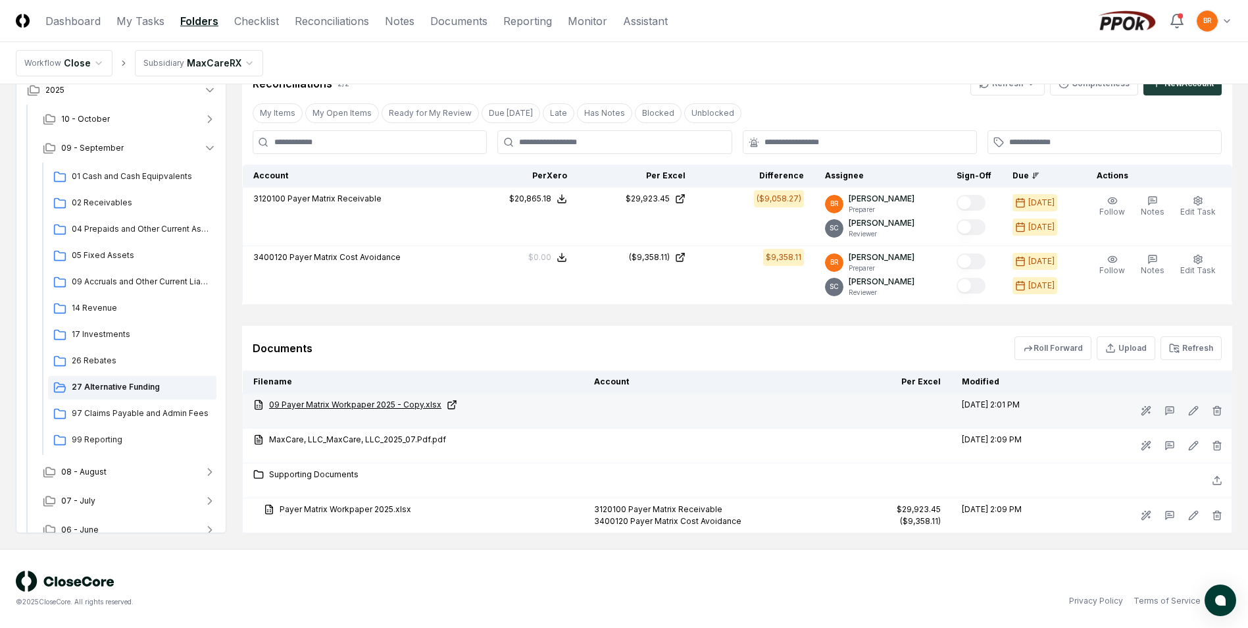
click at [355, 408] on link "09 Payer Matrix Workpaper 2025 - Copy.xlsx" at bounding box center [413, 405] width 320 height 12
